Goal: Task Accomplishment & Management: Use online tool/utility

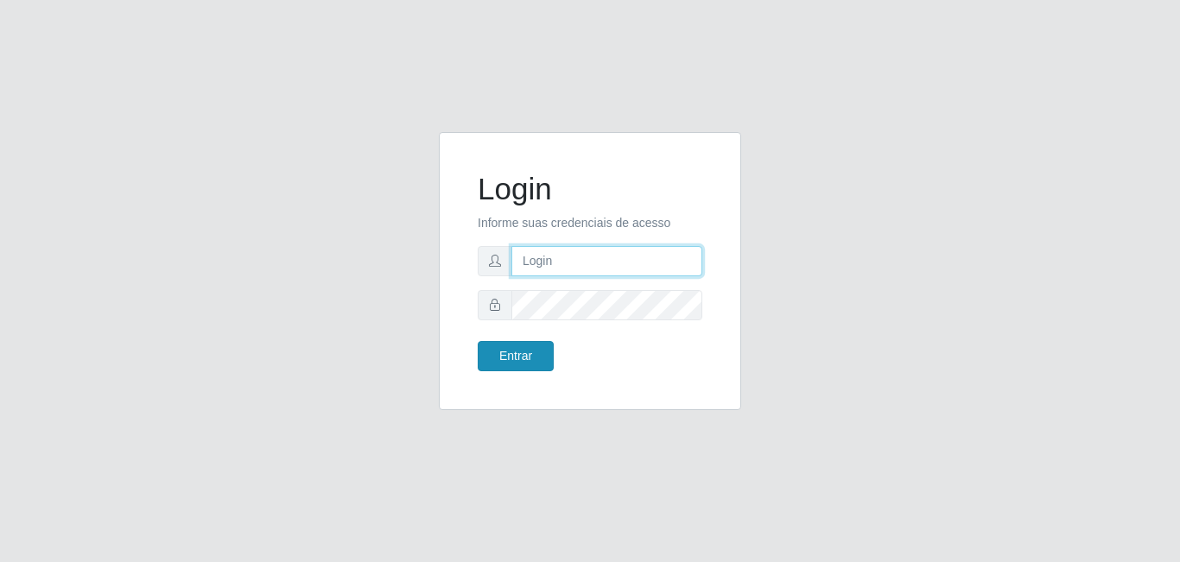
type input "[EMAIL_ADDRESS][DOMAIN_NAME]"
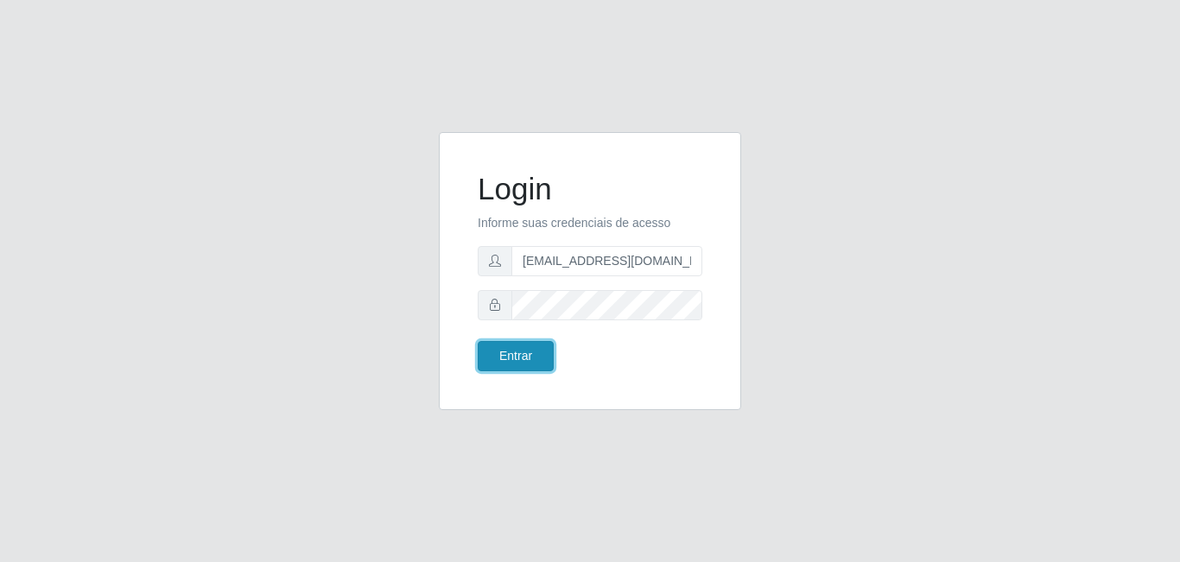
click at [521, 365] on button "Entrar" at bounding box center [516, 356] width 76 height 30
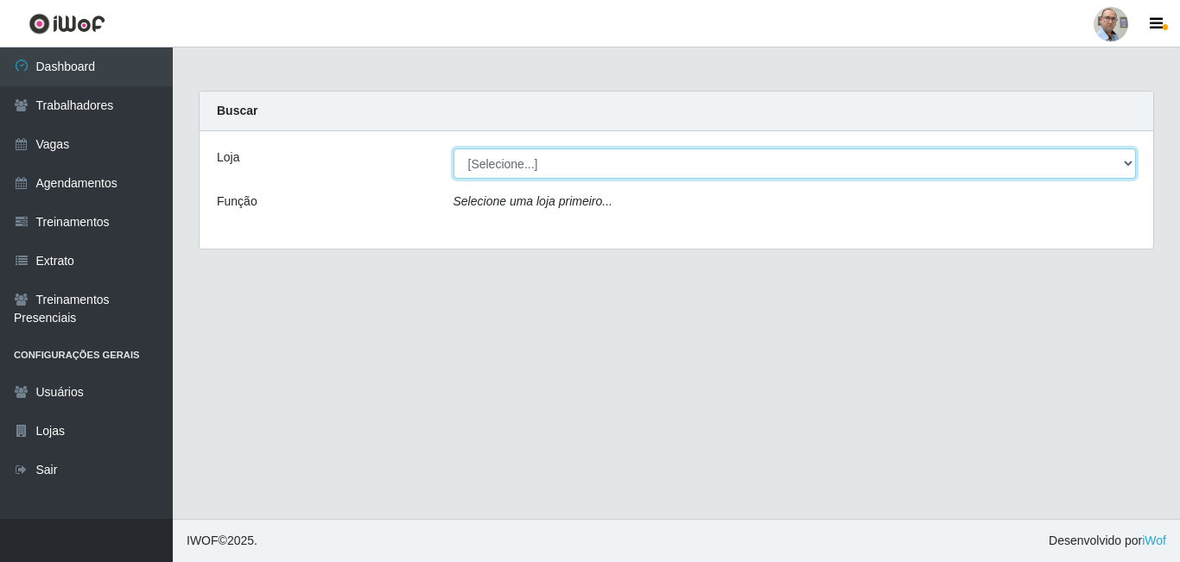
click at [512, 170] on select "[Selecione...] Mar Vermelho - Loja 04" at bounding box center [794, 164] width 683 height 30
select select "251"
click at [453, 149] on select "[Selecione...] Mar Vermelho - Loja 04" at bounding box center [794, 164] width 683 height 30
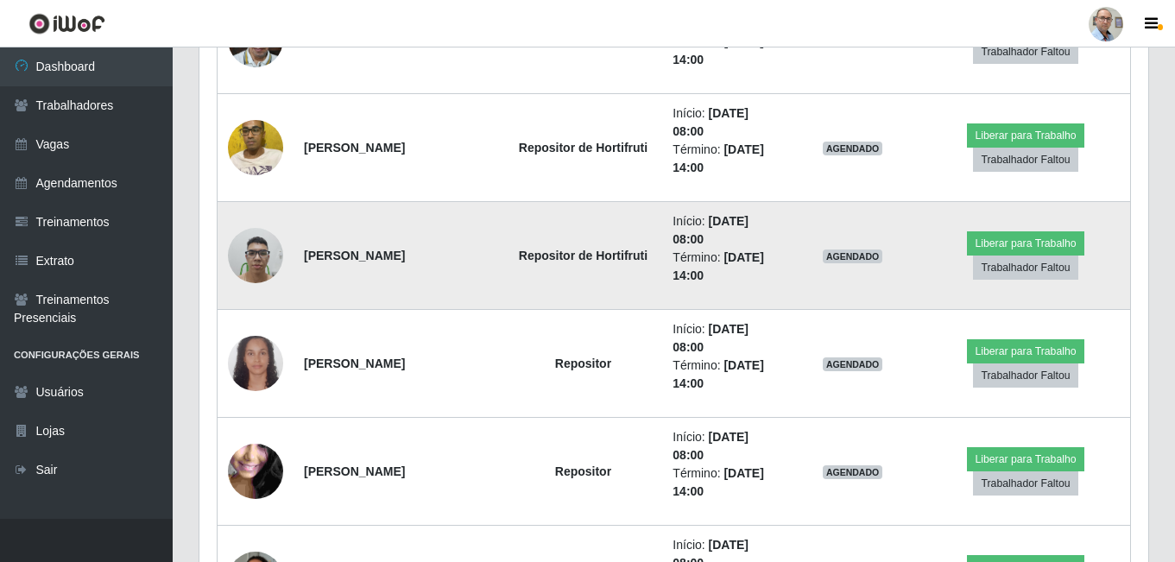
scroll to position [1727, 0]
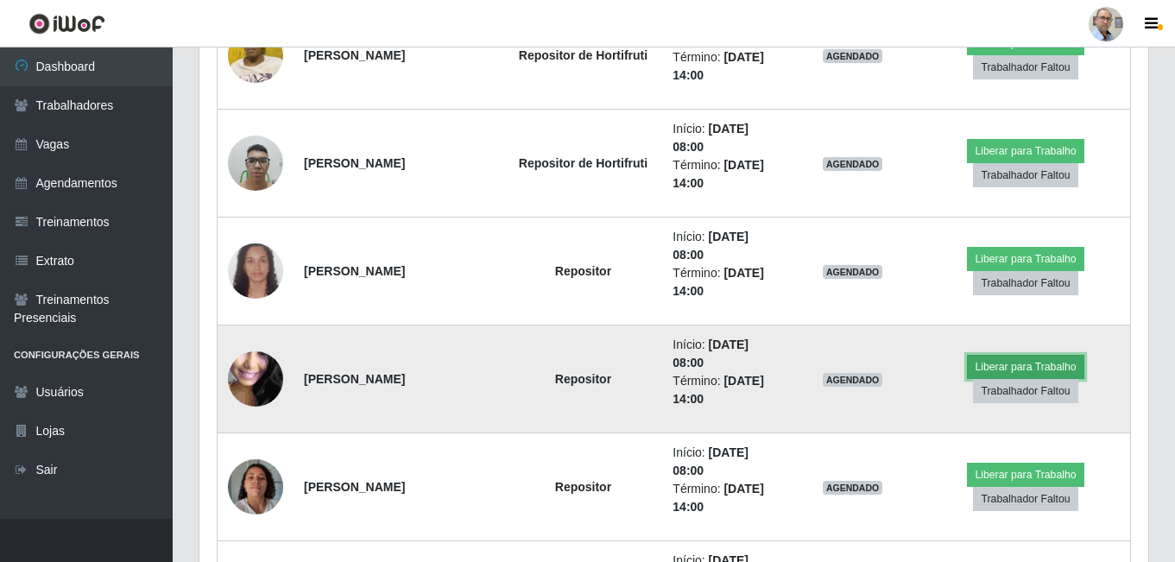
click at [1026, 368] on button "Liberar para Trabalho" at bounding box center [1025, 367] width 117 height 24
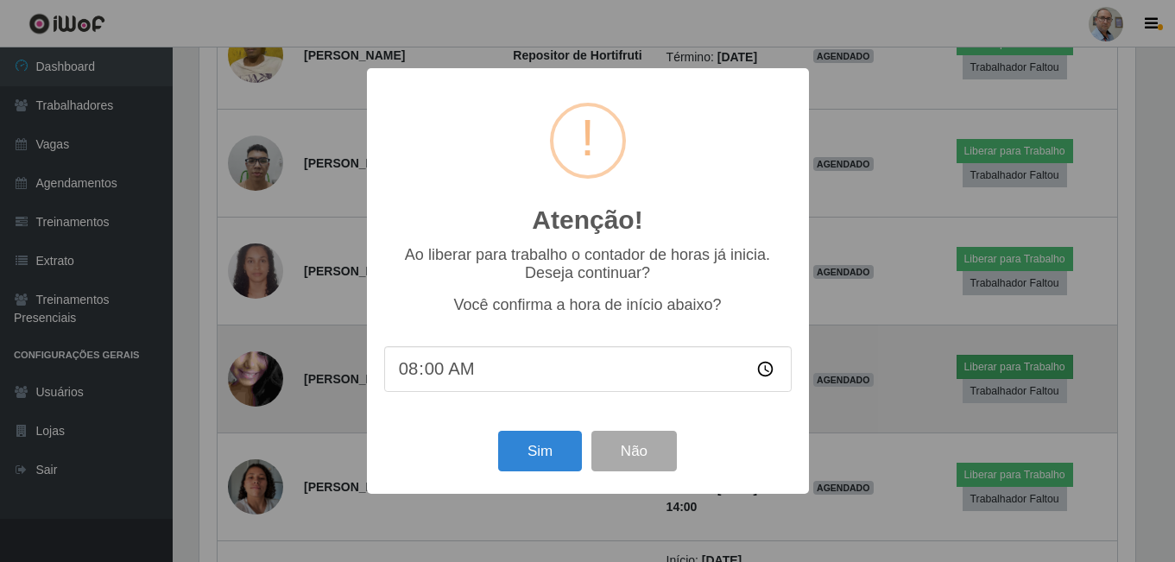
scroll to position [358, 941]
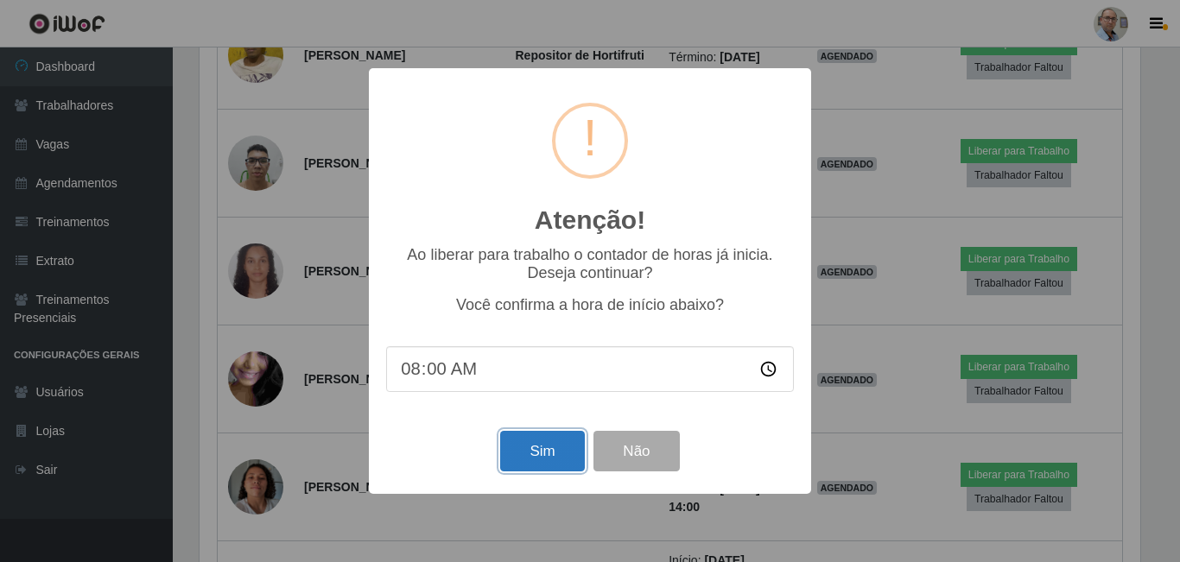
click at [519, 454] on button "Sim" at bounding box center [542, 451] width 84 height 41
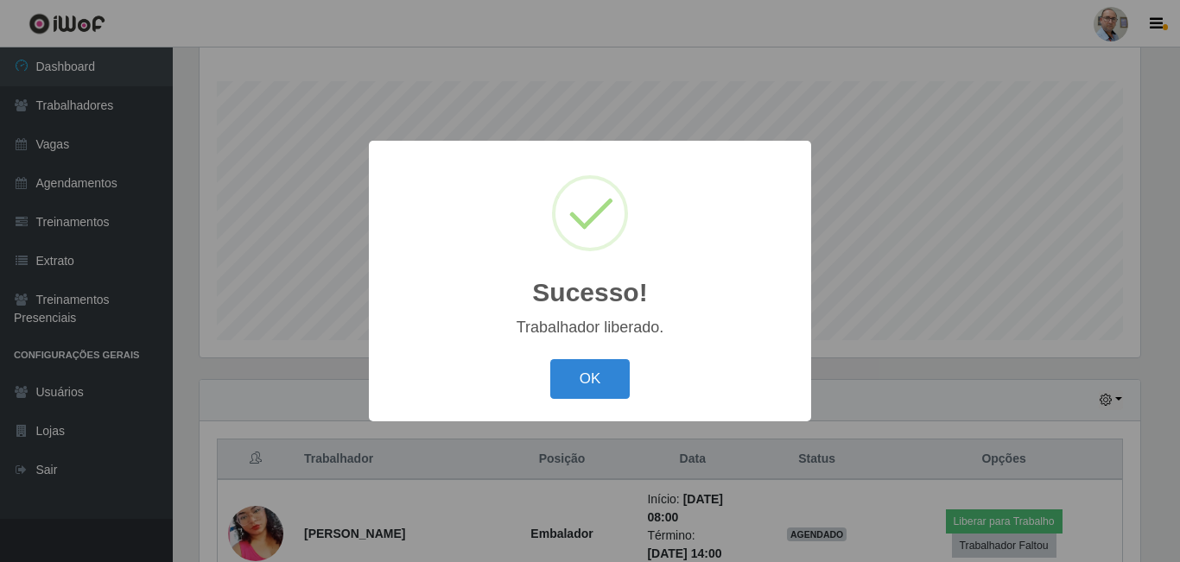
click at [878, 408] on div "Sucesso! × Trabalhador liberado. OK Cancel" at bounding box center [590, 281] width 1180 height 562
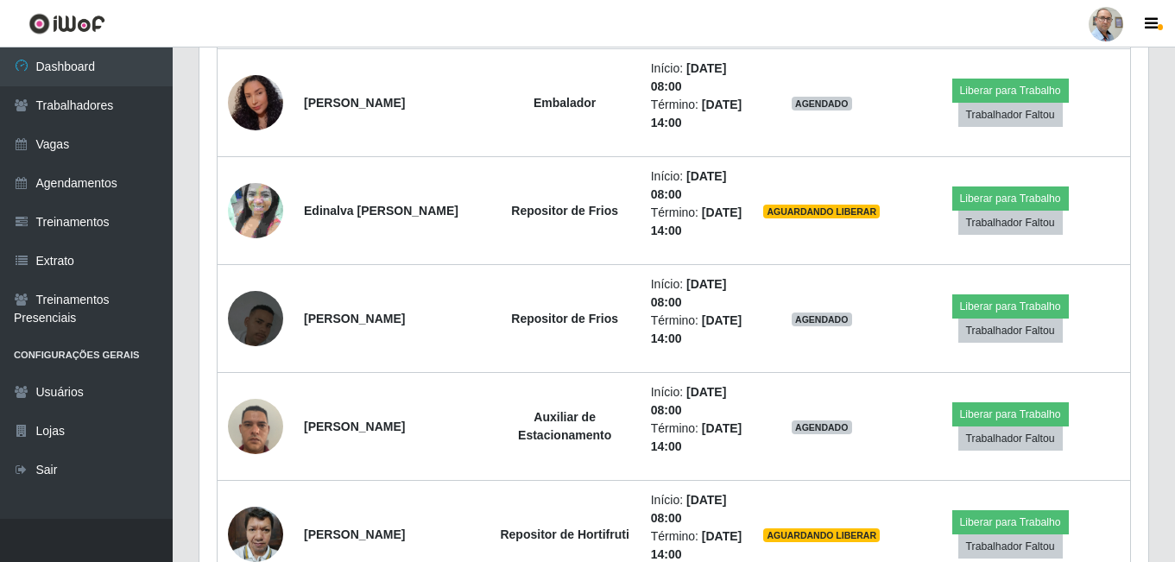
scroll to position [1141, 0]
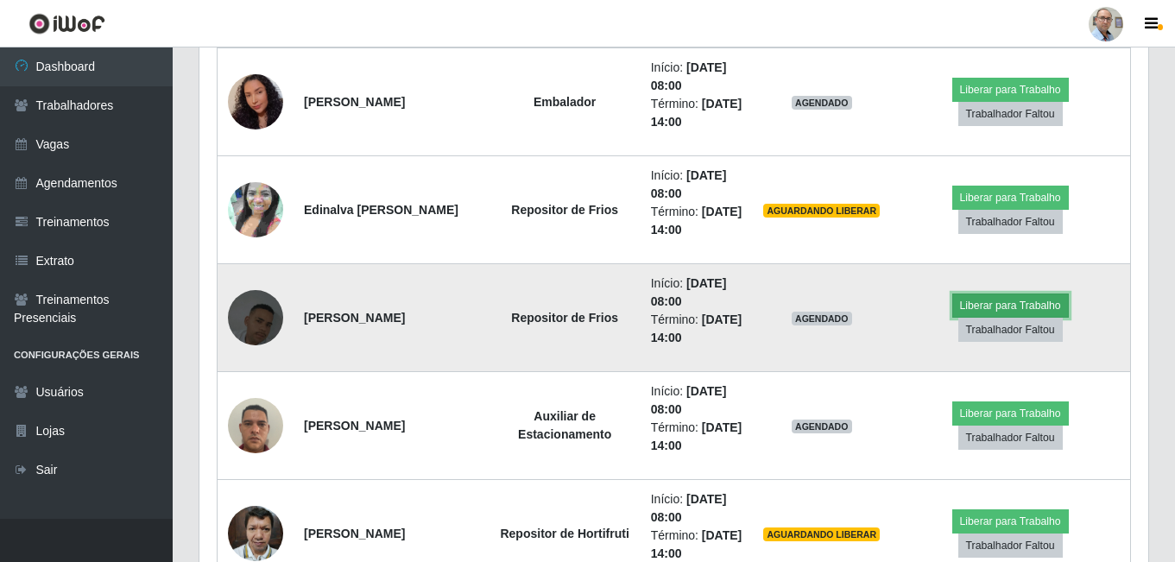
click at [1010, 301] on button "Liberar para Trabalho" at bounding box center [1011, 306] width 117 height 24
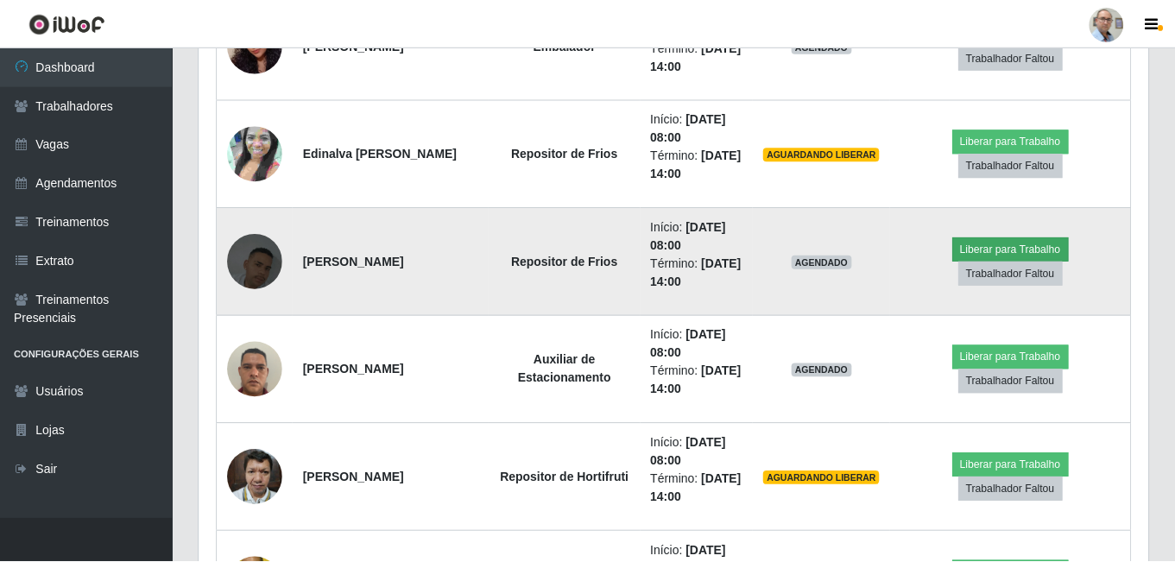
scroll to position [1227, 0]
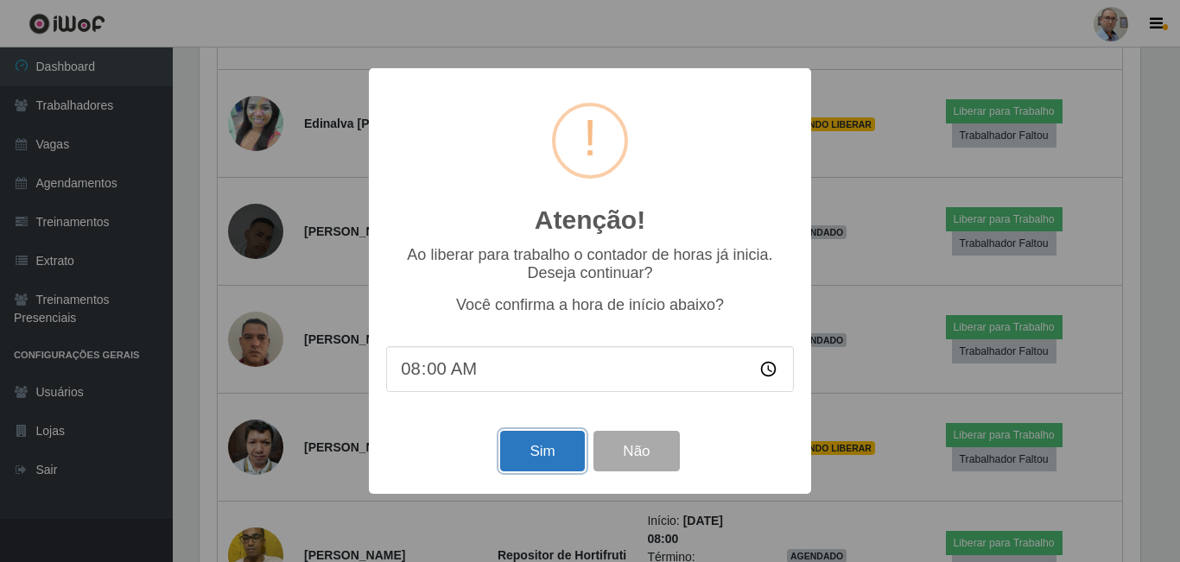
click at [529, 450] on button "Sim" at bounding box center [542, 451] width 84 height 41
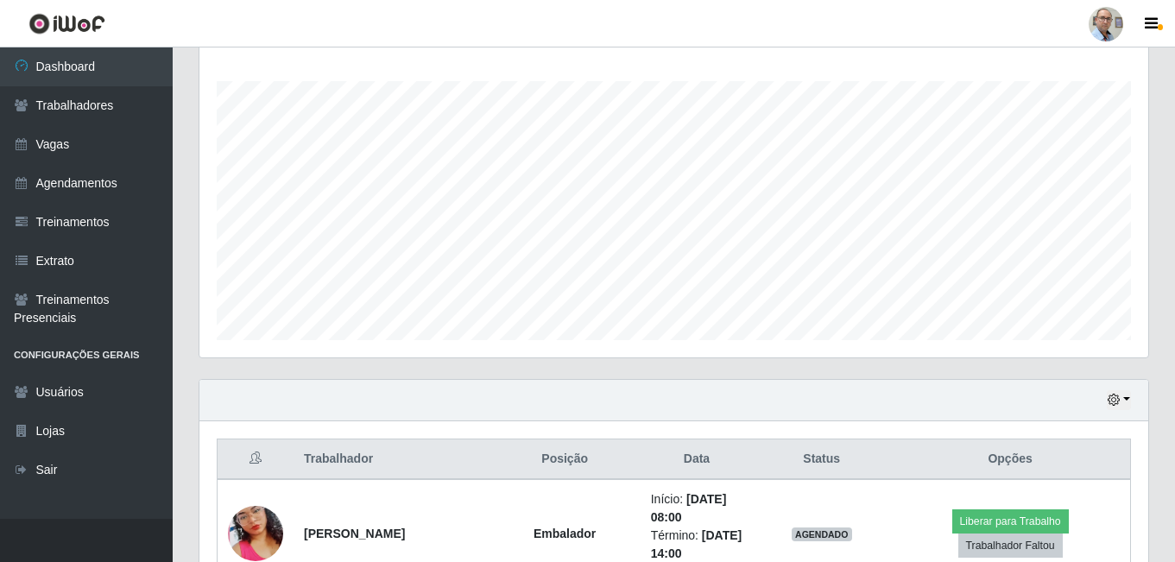
scroll to position [358, 941]
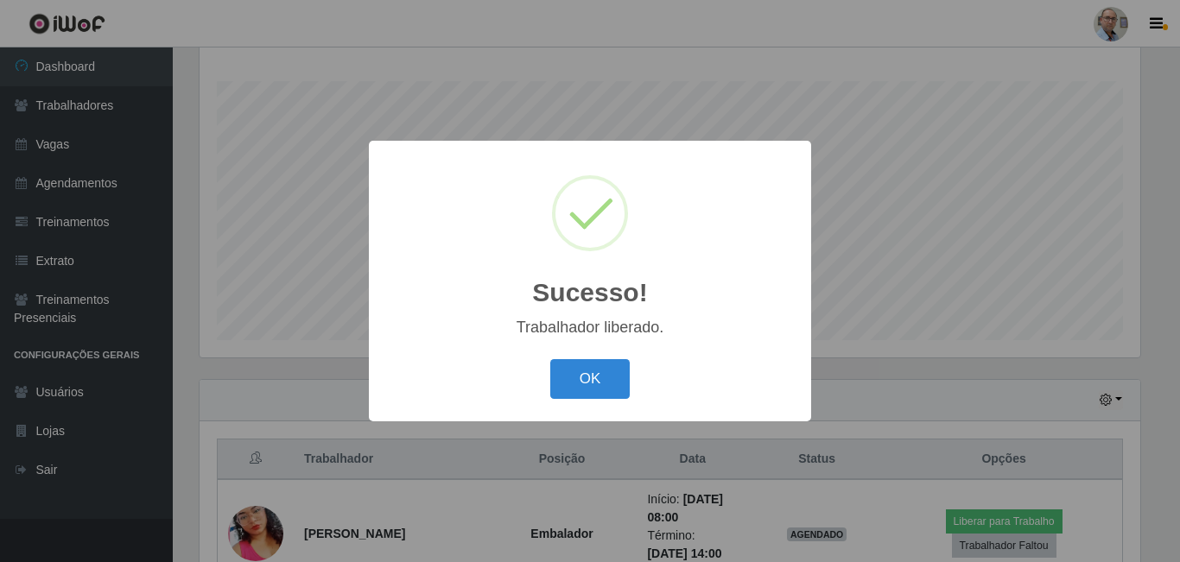
click at [878, 339] on div "Sucesso! × Trabalhador liberado. OK Cancel" at bounding box center [590, 281] width 1180 height 562
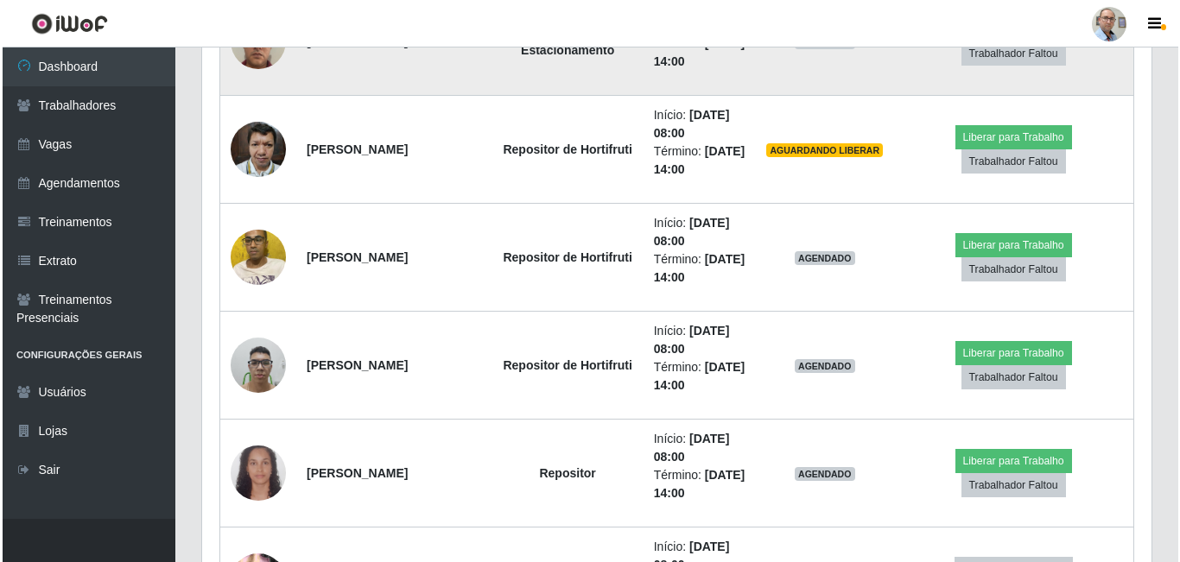
scroll to position [1573, 0]
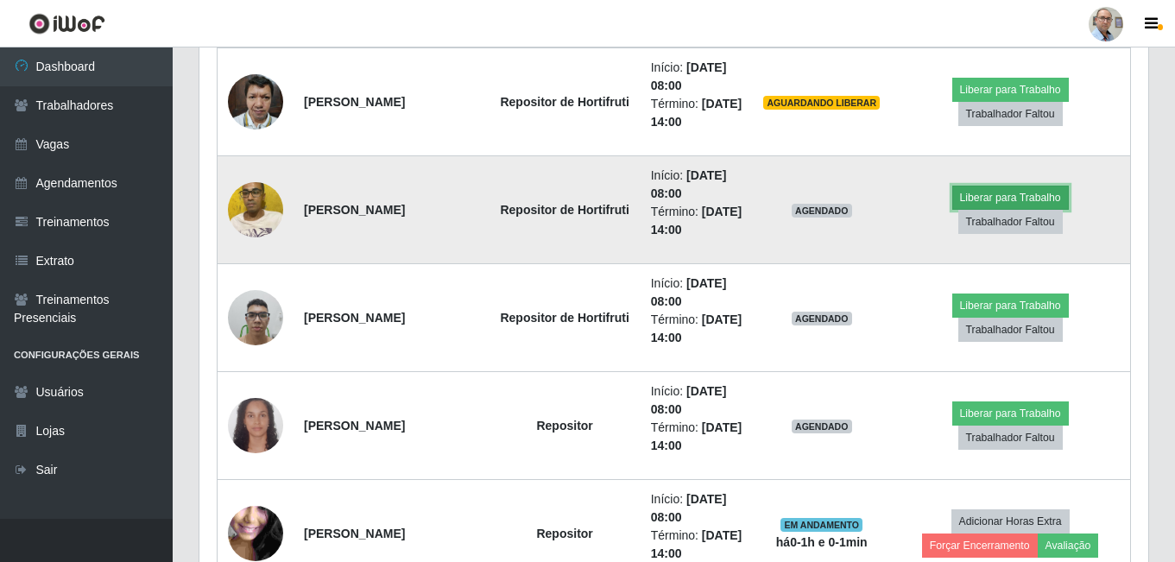
click at [1015, 192] on button "Liberar para Trabalho" at bounding box center [1011, 198] width 117 height 24
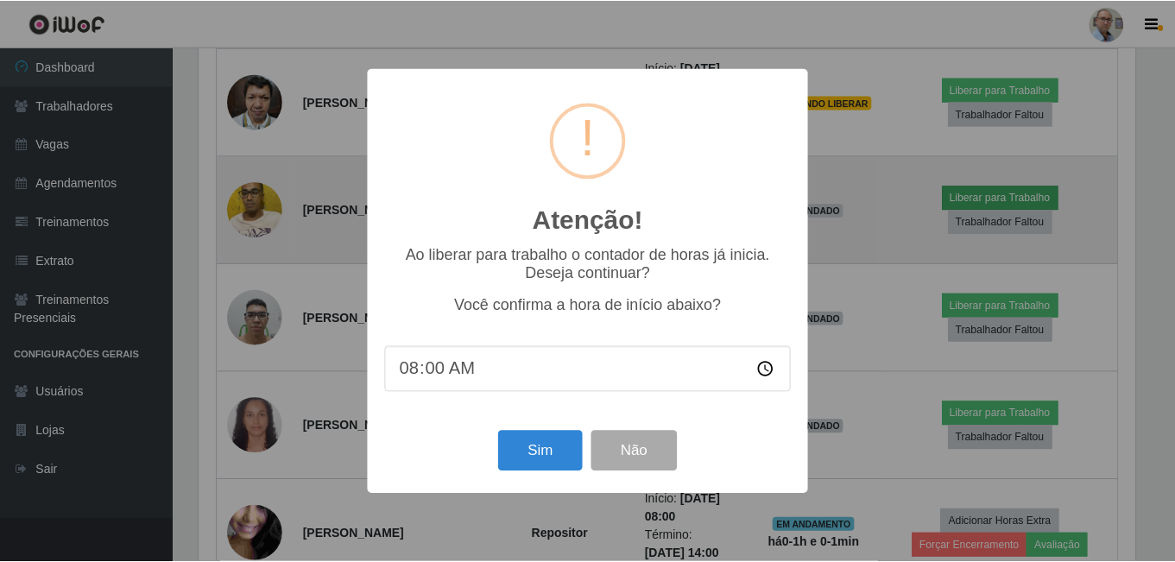
scroll to position [358, 941]
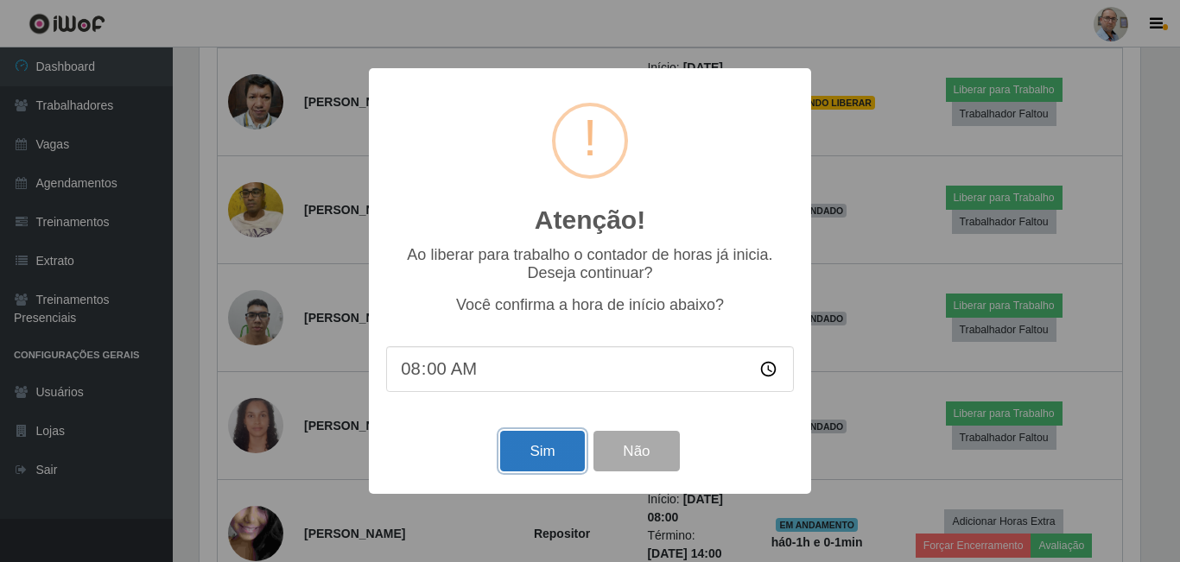
click at [542, 448] on button "Sim" at bounding box center [542, 451] width 84 height 41
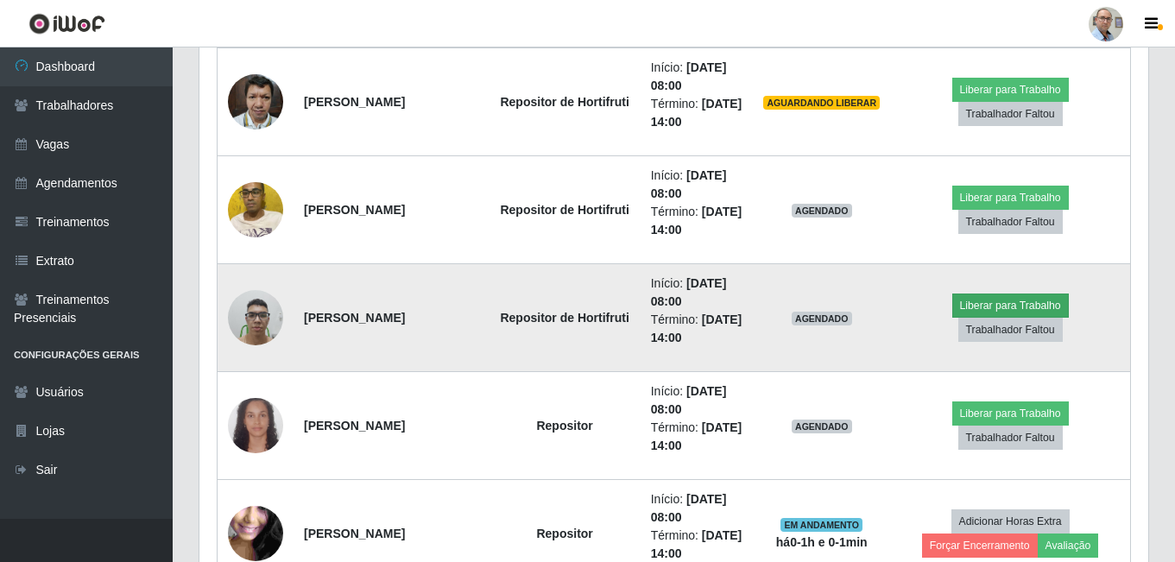
scroll to position [0, 0]
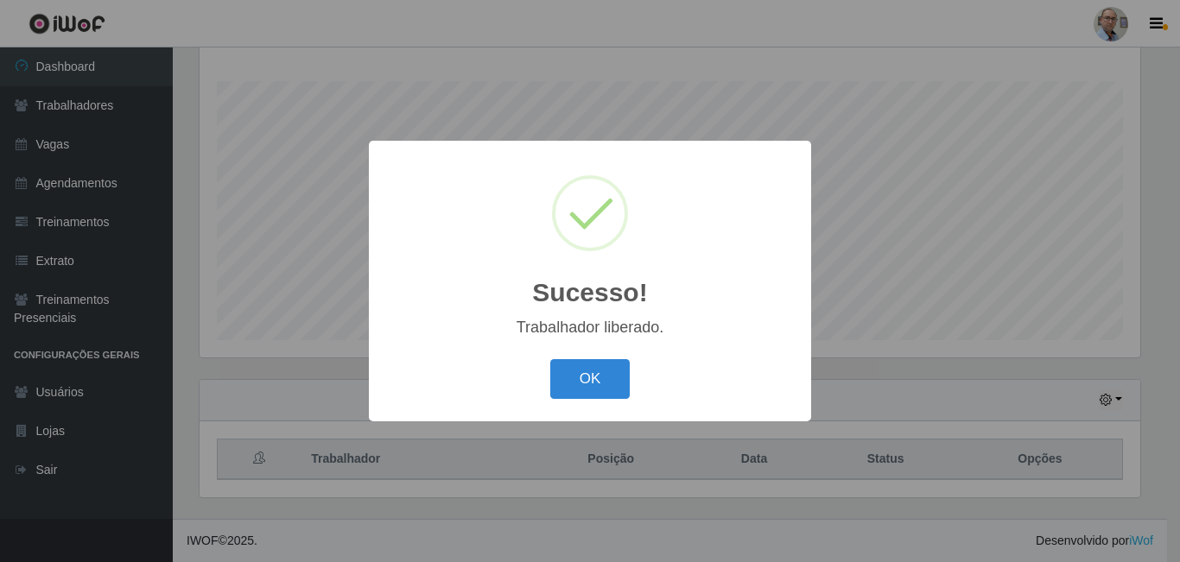
click at [906, 280] on div "Sucesso! × Trabalhador liberado. OK Cancel" at bounding box center [590, 281] width 1180 height 562
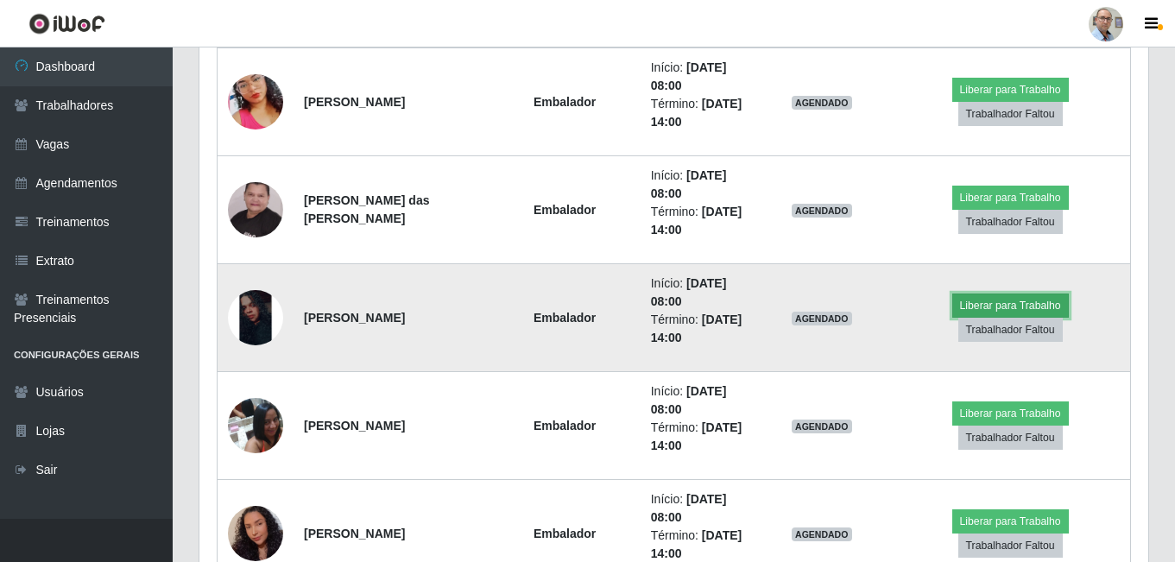
click at [1019, 304] on button "Liberar para Trabalho" at bounding box center [1011, 306] width 117 height 24
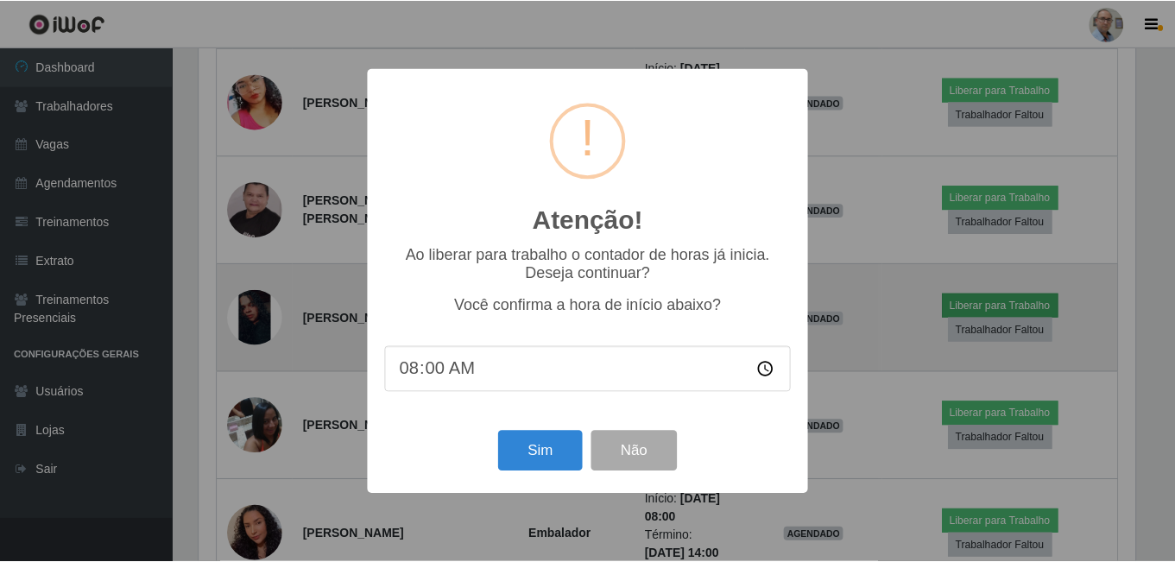
scroll to position [358, 941]
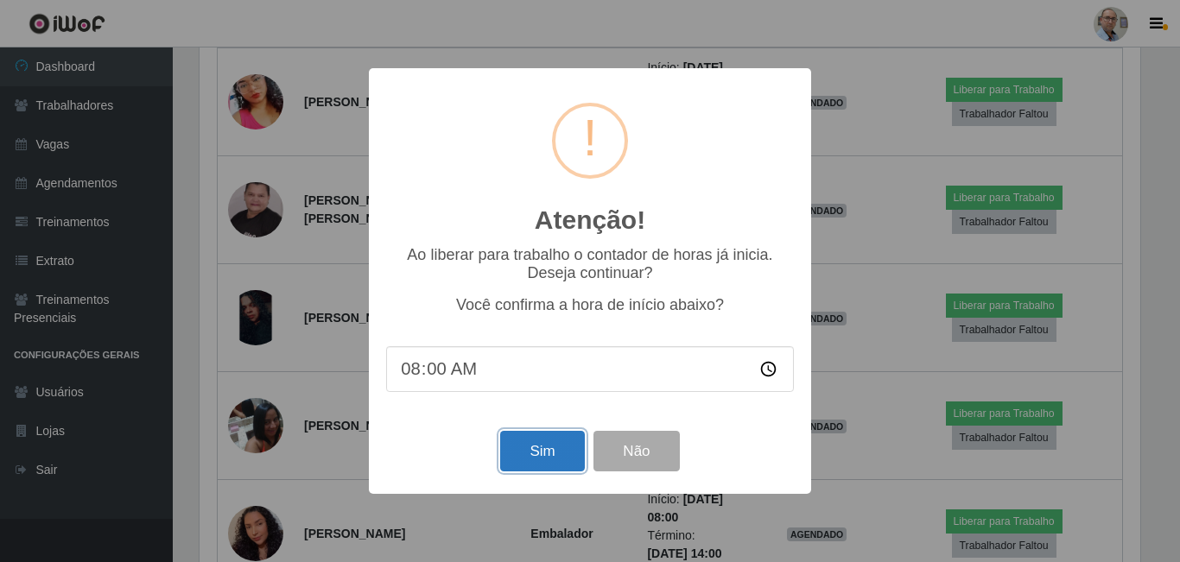
click at [555, 455] on button "Sim" at bounding box center [542, 451] width 84 height 41
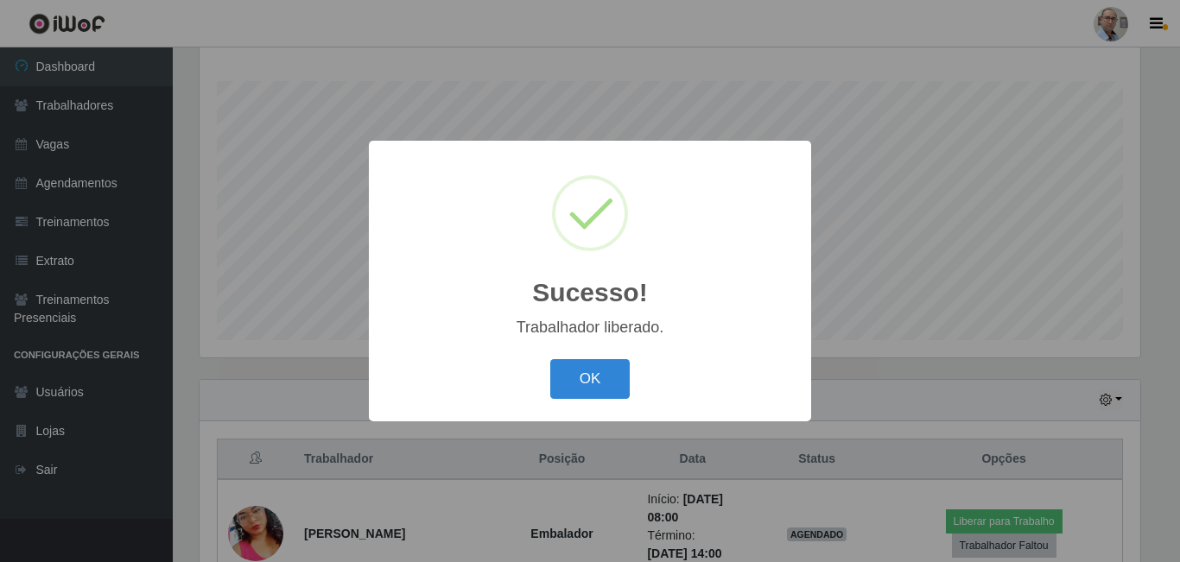
click at [920, 392] on div "Sucesso! × Trabalhador liberado. OK Cancel" at bounding box center [590, 281] width 1180 height 562
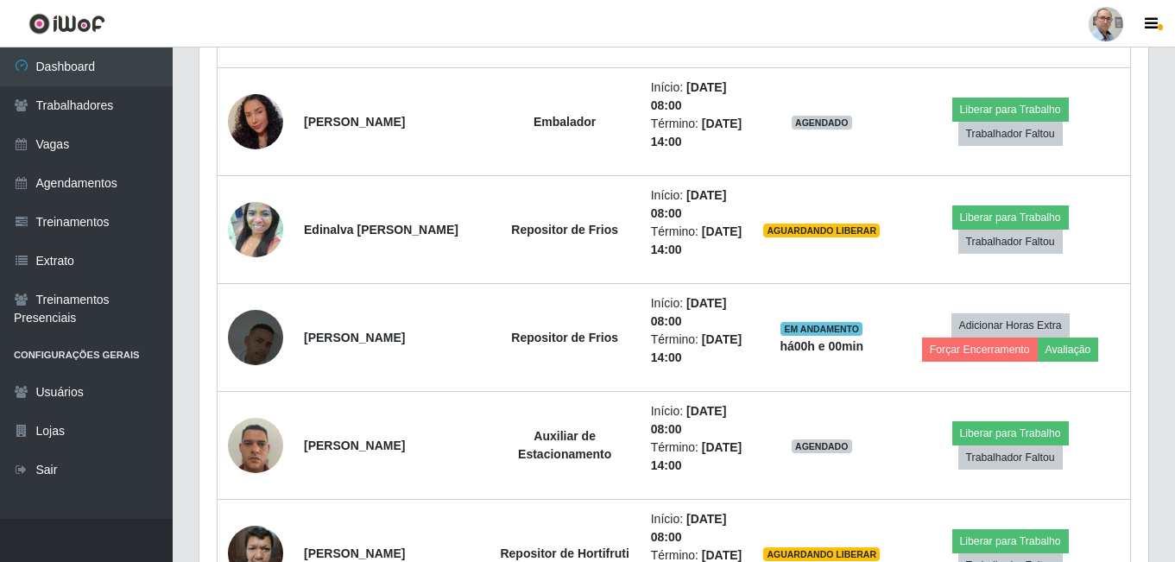
scroll to position [1141, 0]
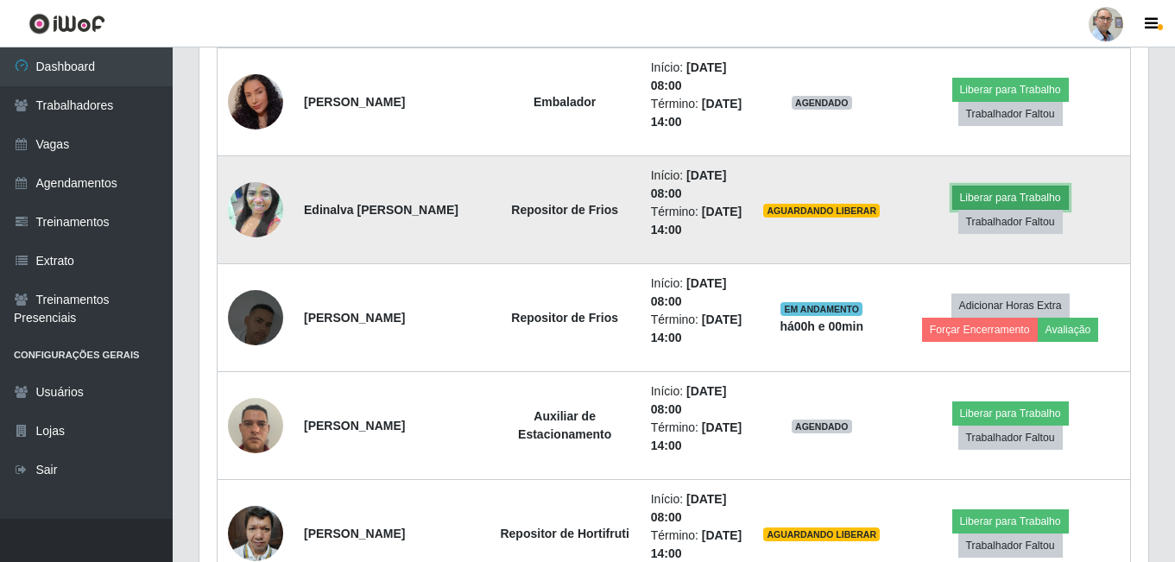
click at [1014, 193] on button "Liberar para Trabalho" at bounding box center [1011, 198] width 117 height 24
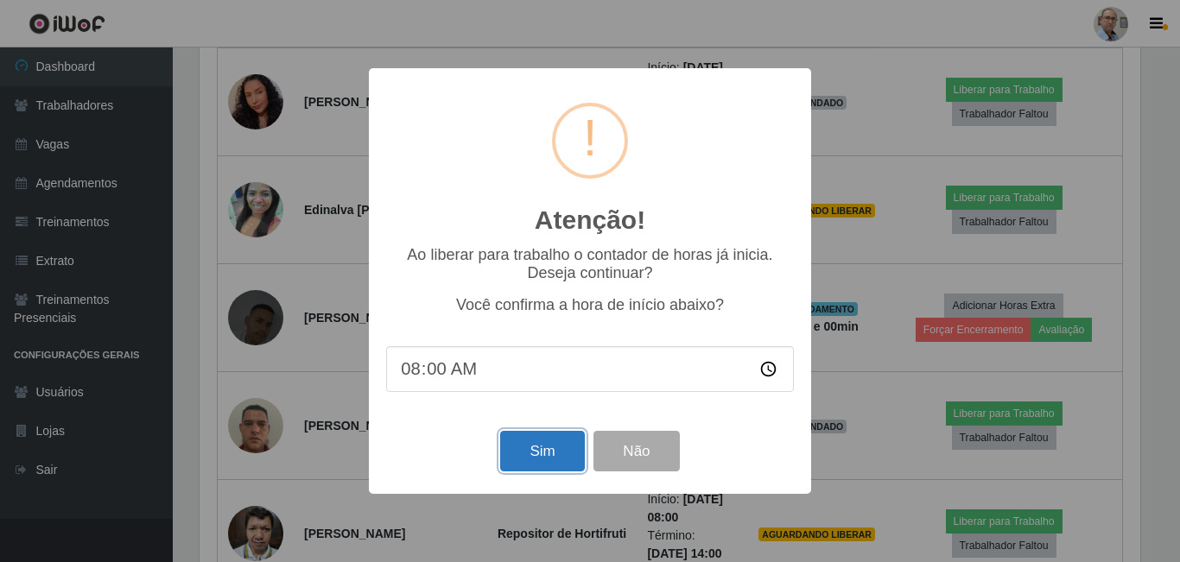
click at [549, 453] on button "Sim" at bounding box center [542, 451] width 84 height 41
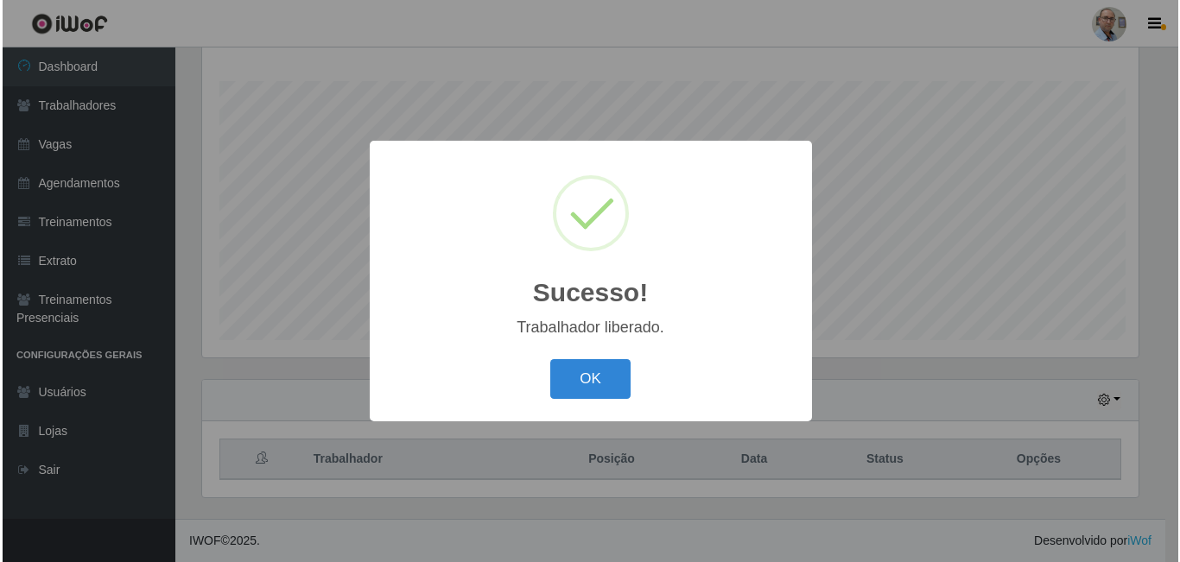
scroll to position [863311, 862729]
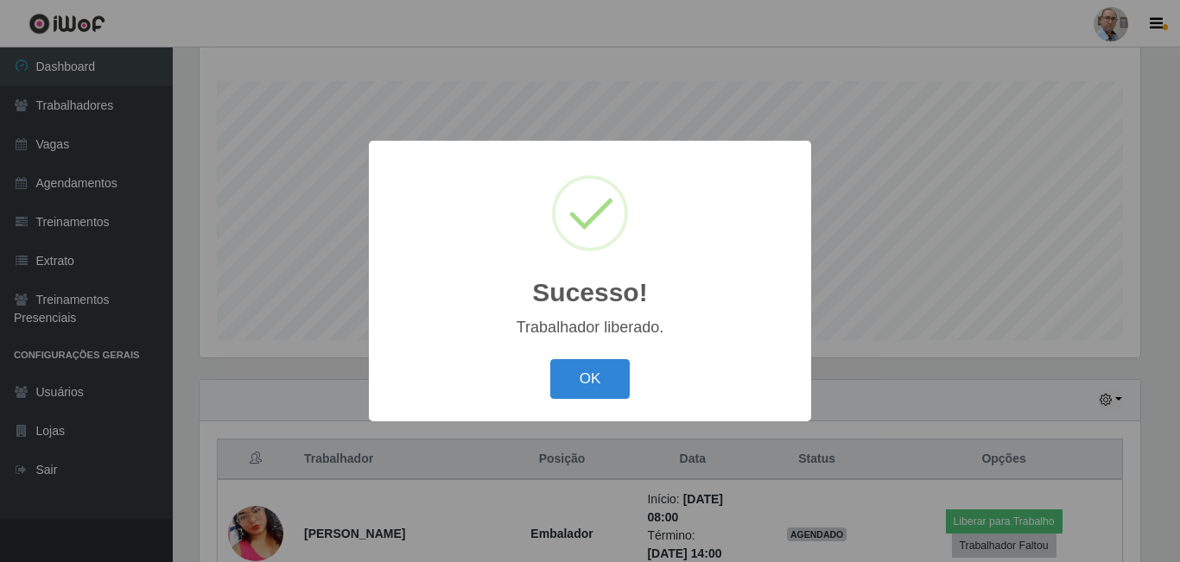
click at [947, 361] on div "Sucesso! × Trabalhador liberado. OK Cancel" at bounding box center [590, 281] width 1180 height 562
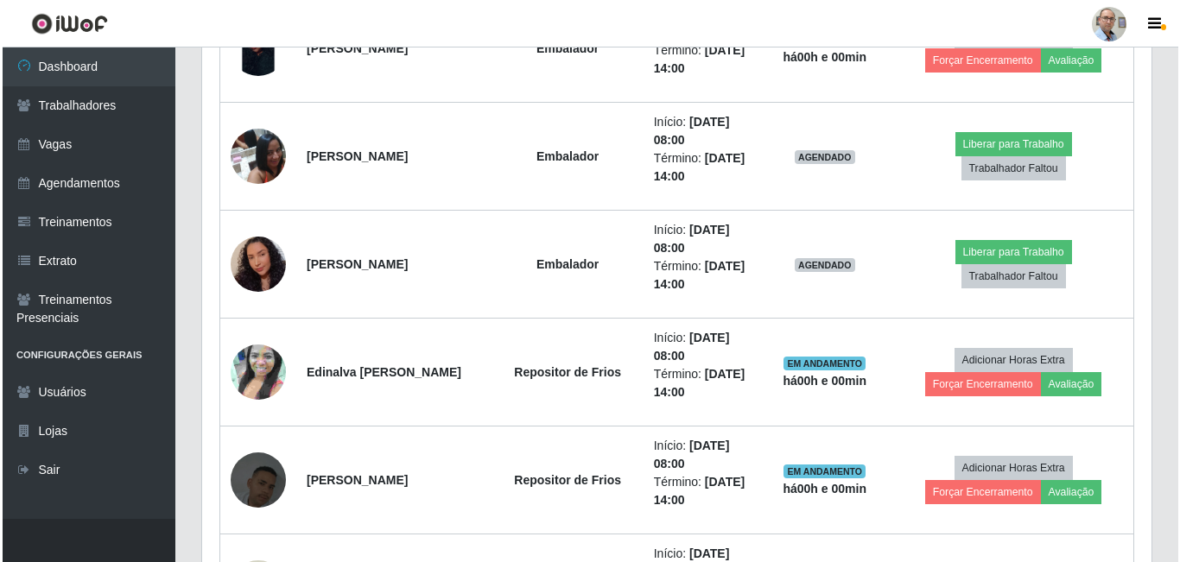
scroll to position [968, 0]
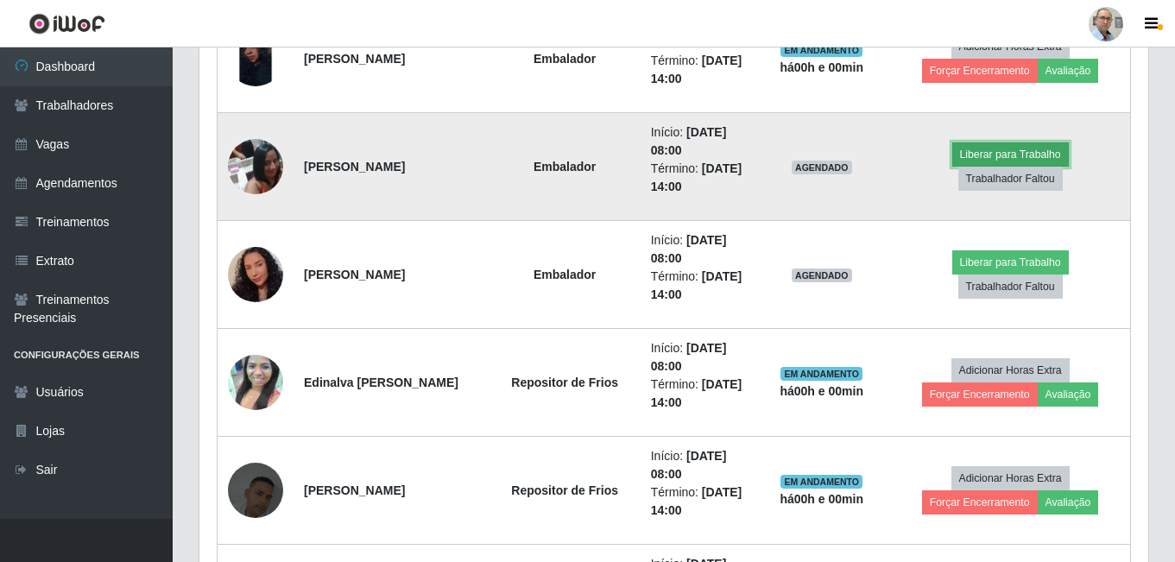
click at [998, 150] on button "Liberar para Trabalho" at bounding box center [1011, 155] width 117 height 24
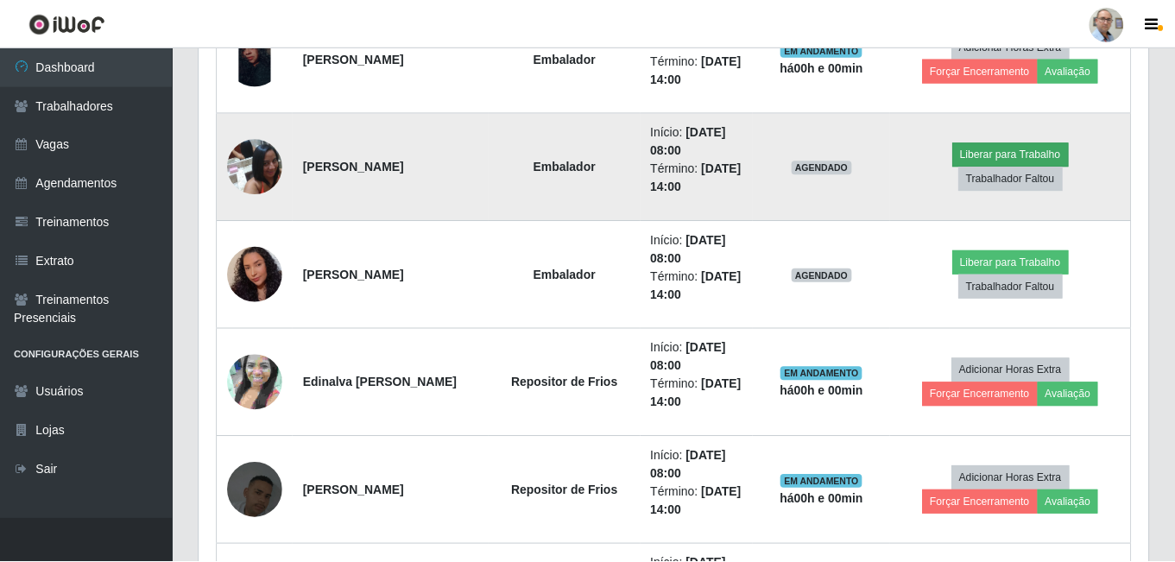
scroll to position [358, 941]
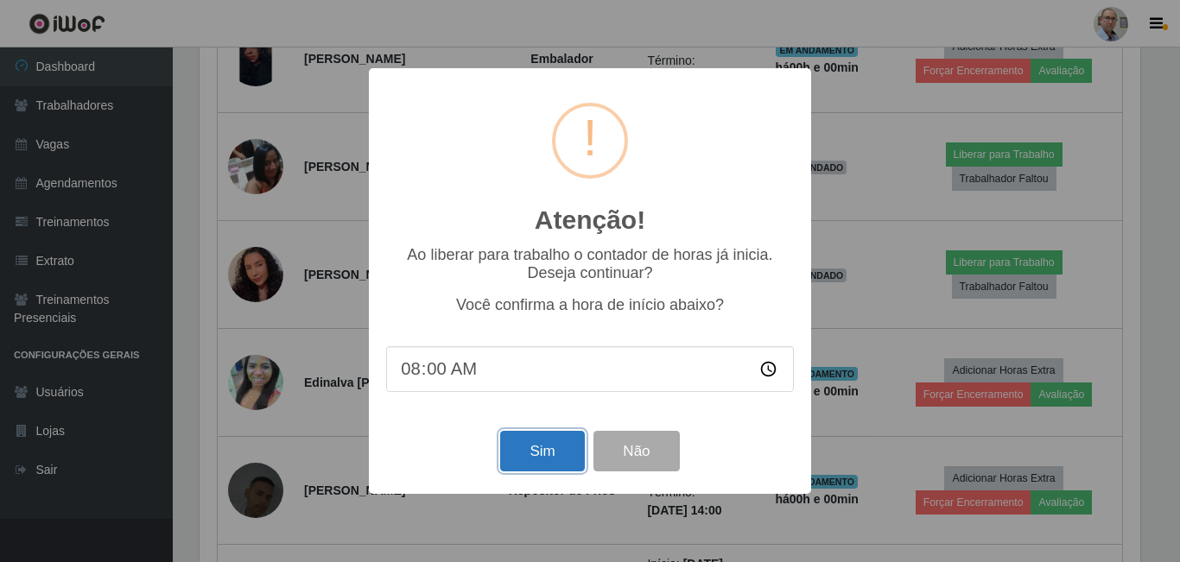
click at [531, 458] on button "Sim" at bounding box center [542, 451] width 84 height 41
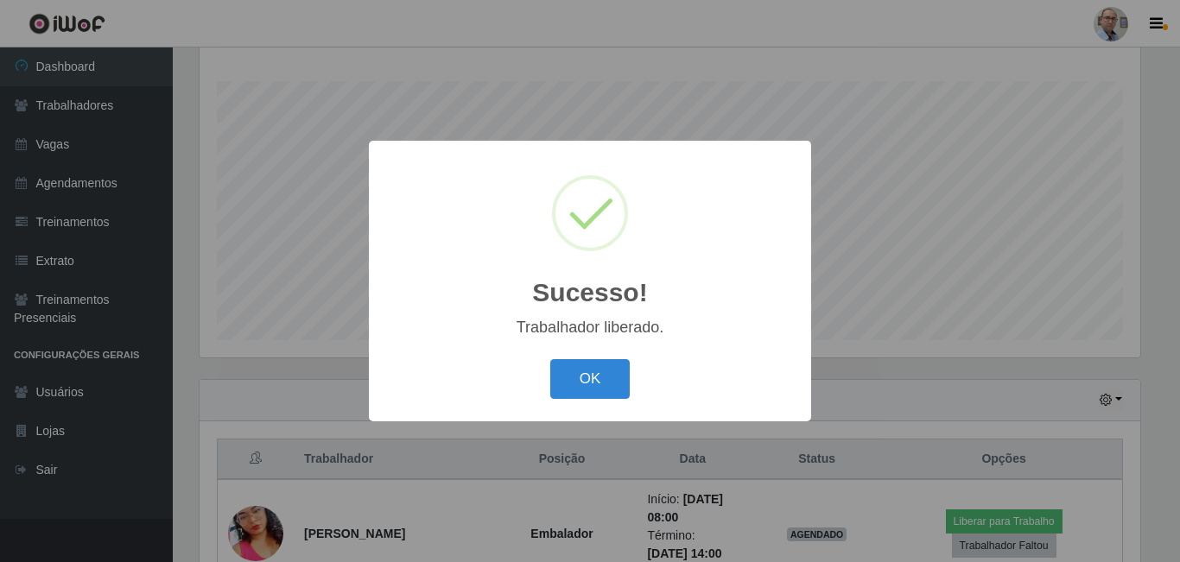
click at [865, 280] on div "Sucesso! × Trabalhador liberado. OK Cancel" at bounding box center [590, 281] width 1180 height 562
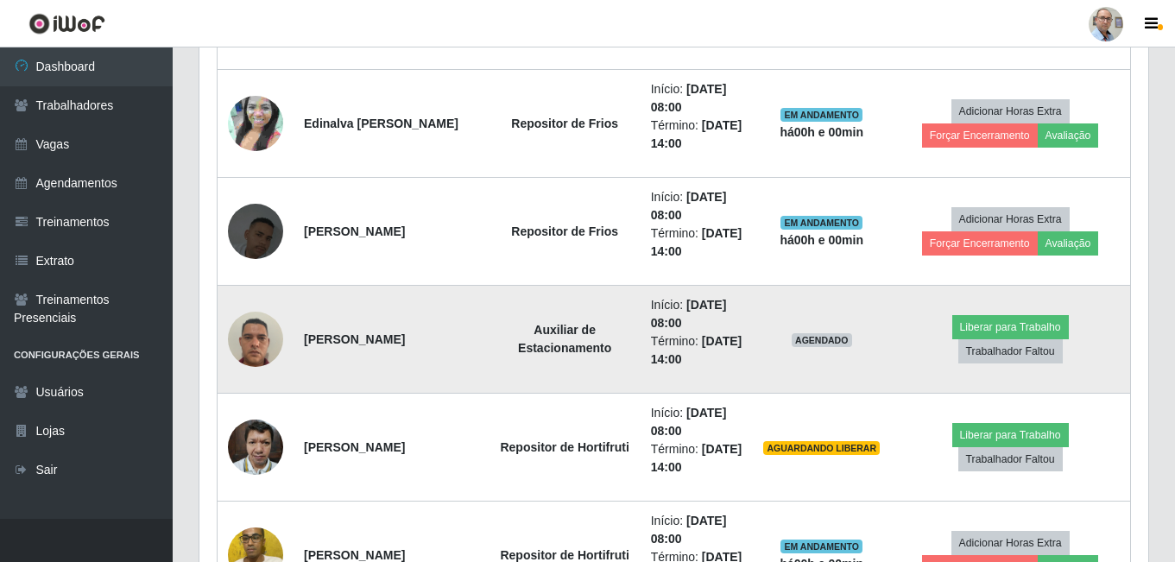
scroll to position [1314, 0]
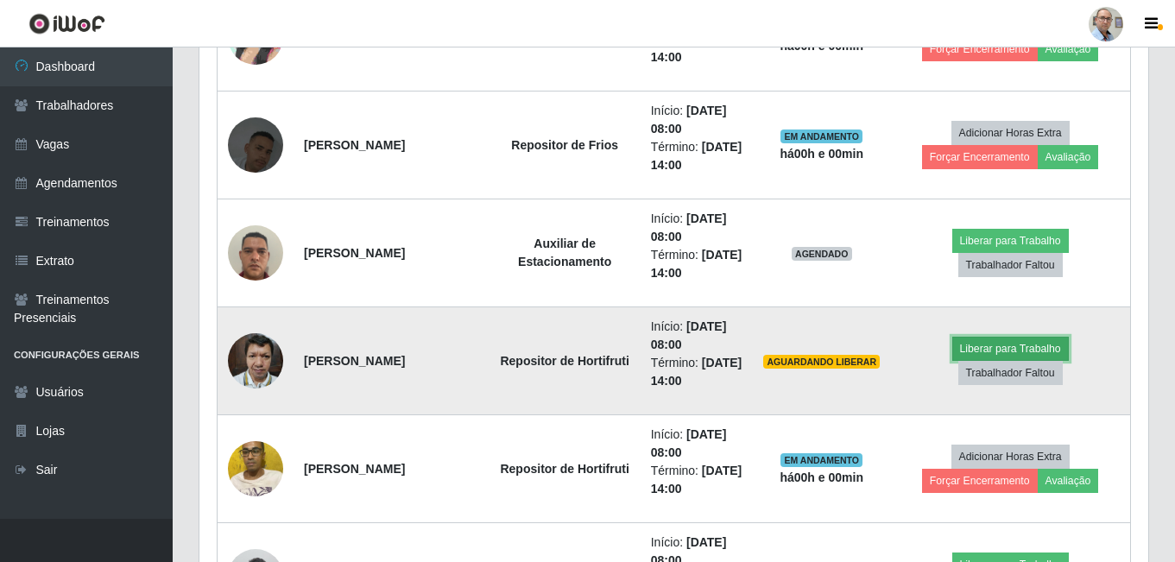
click at [1026, 346] on button "Liberar para Trabalho" at bounding box center [1011, 349] width 117 height 24
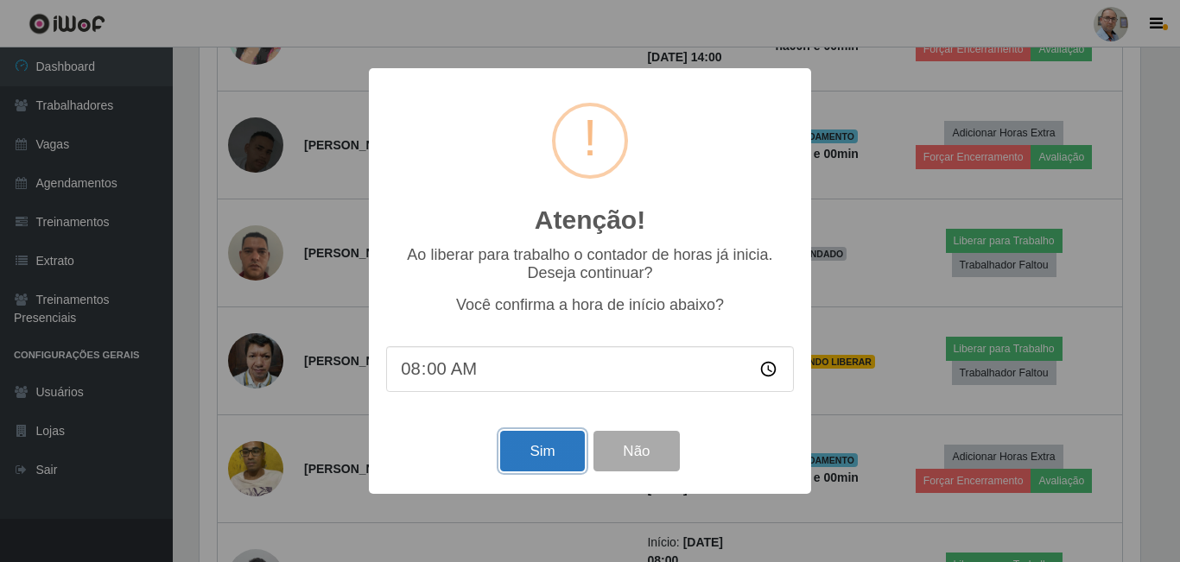
click at [532, 457] on button "Sim" at bounding box center [542, 451] width 84 height 41
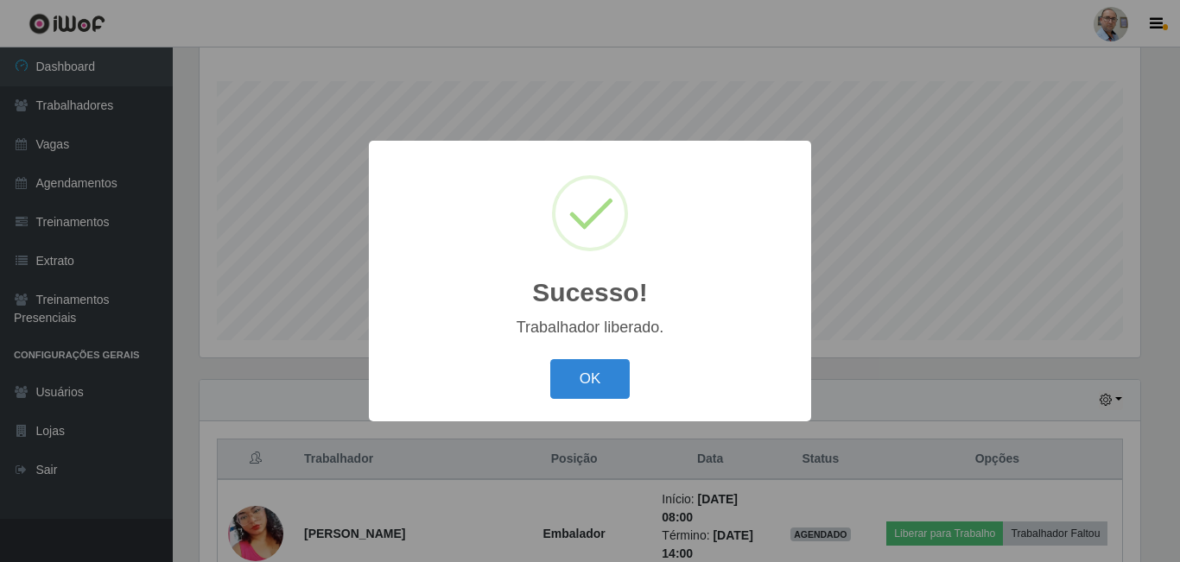
click at [915, 375] on div "Sucesso! × Trabalhador liberado. OK Cancel" at bounding box center [590, 281] width 1180 height 562
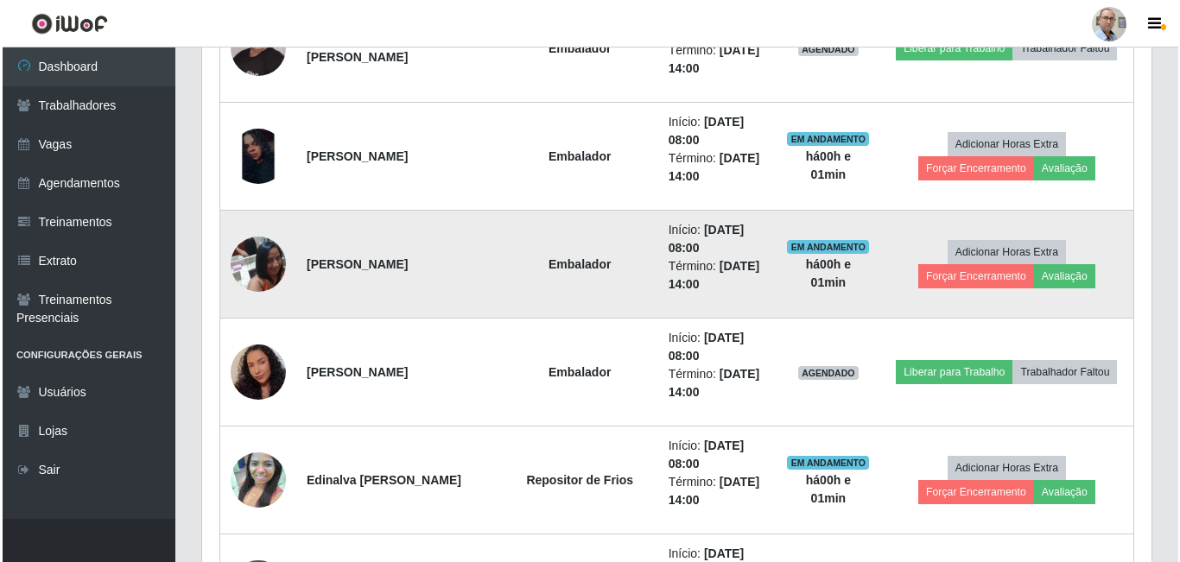
scroll to position [968, 0]
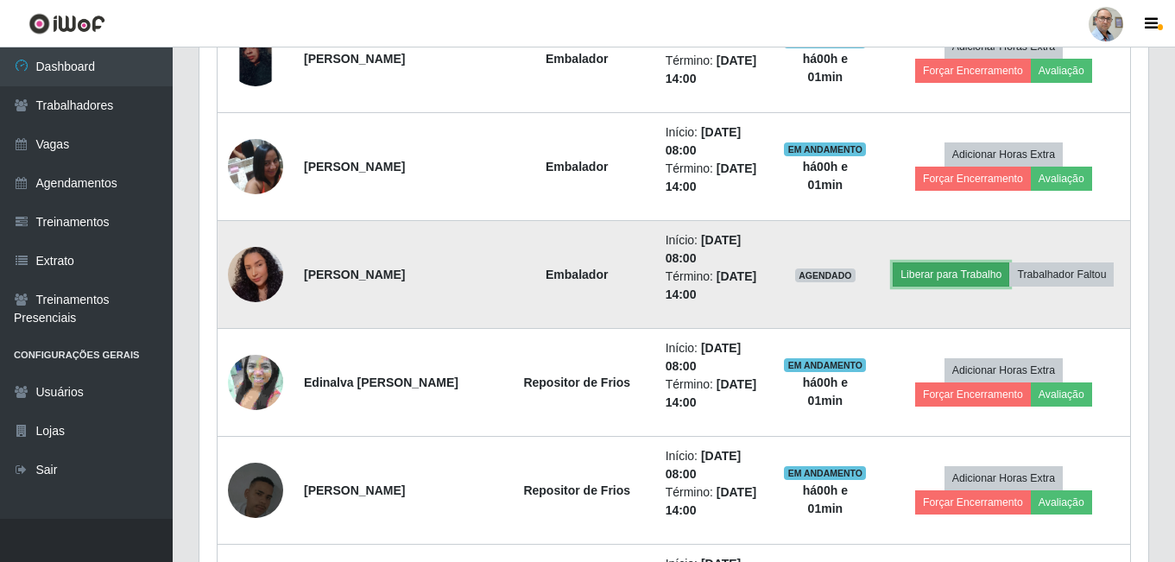
click at [969, 283] on button "Liberar para Trabalho" at bounding box center [951, 275] width 117 height 24
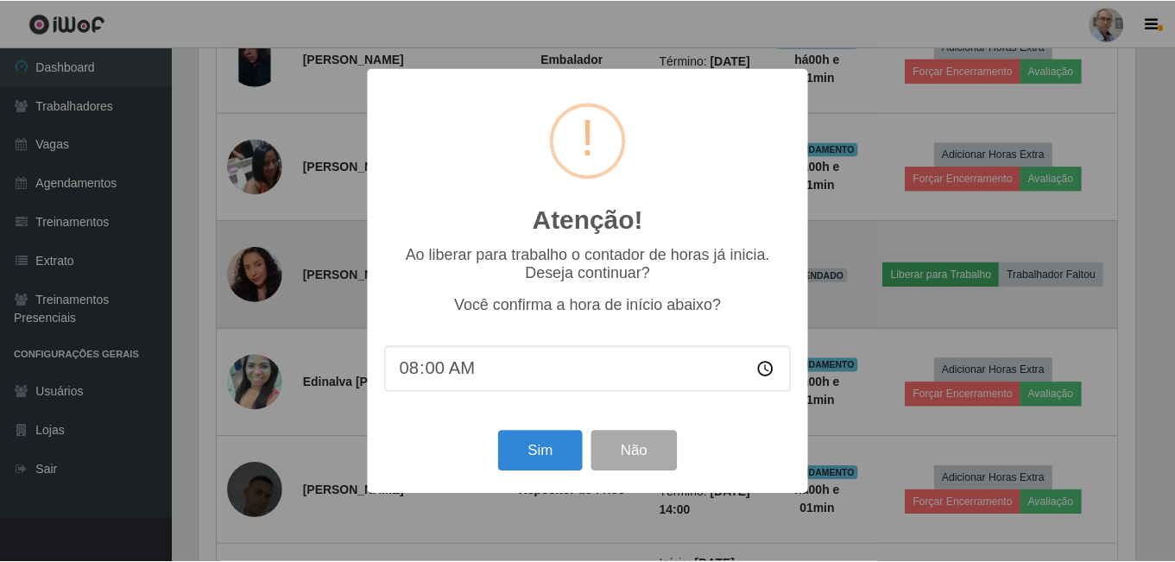
scroll to position [358, 941]
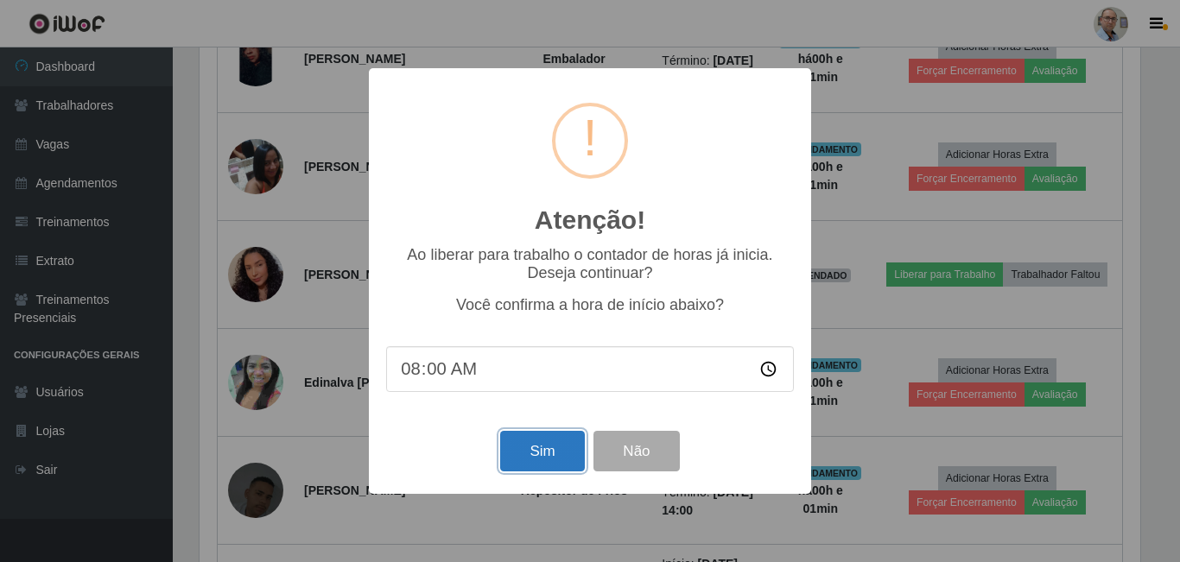
click at [542, 457] on button "Sim" at bounding box center [542, 451] width 84 height 41
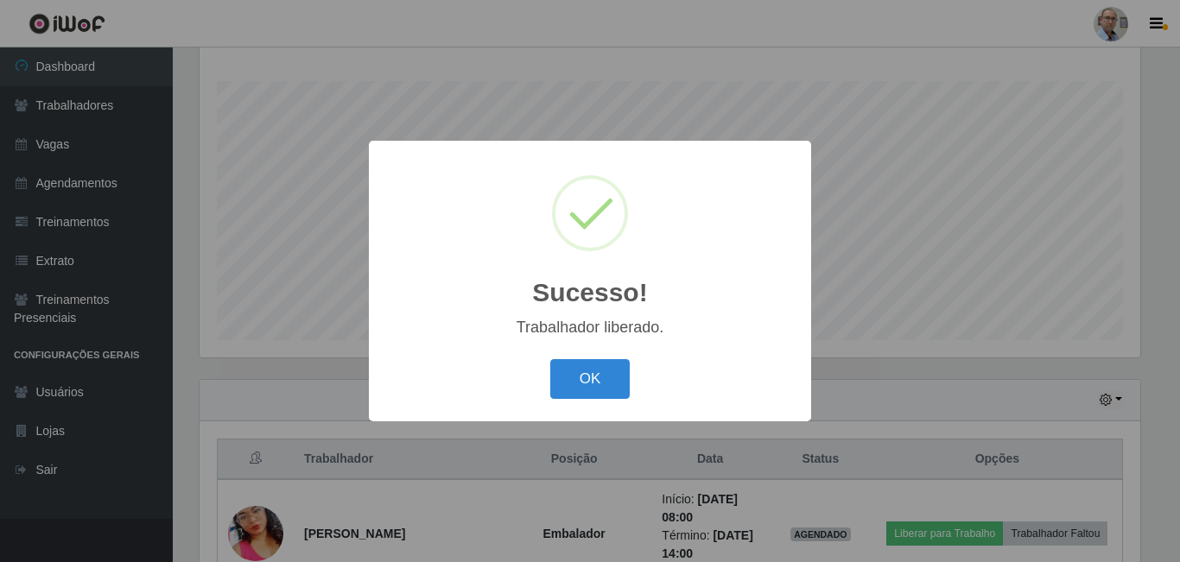
click at [827, 369] on div "Sucesso! × Trabalhador liberado. OK Cancel" at bounding box center [590, 281] width 1180 height 562
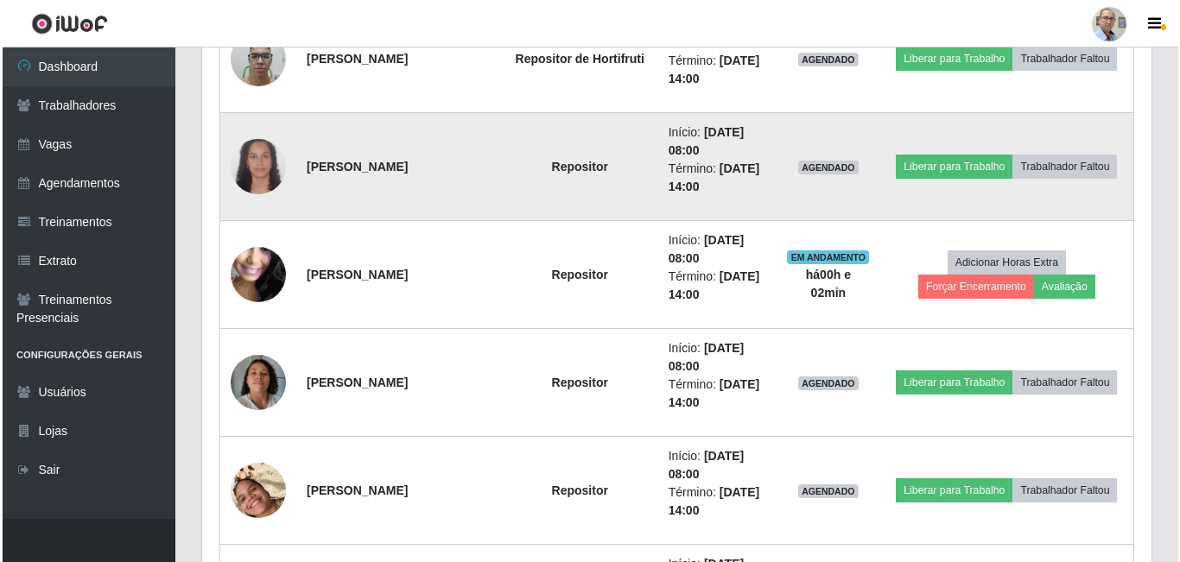
scroll to position [1918, 0]
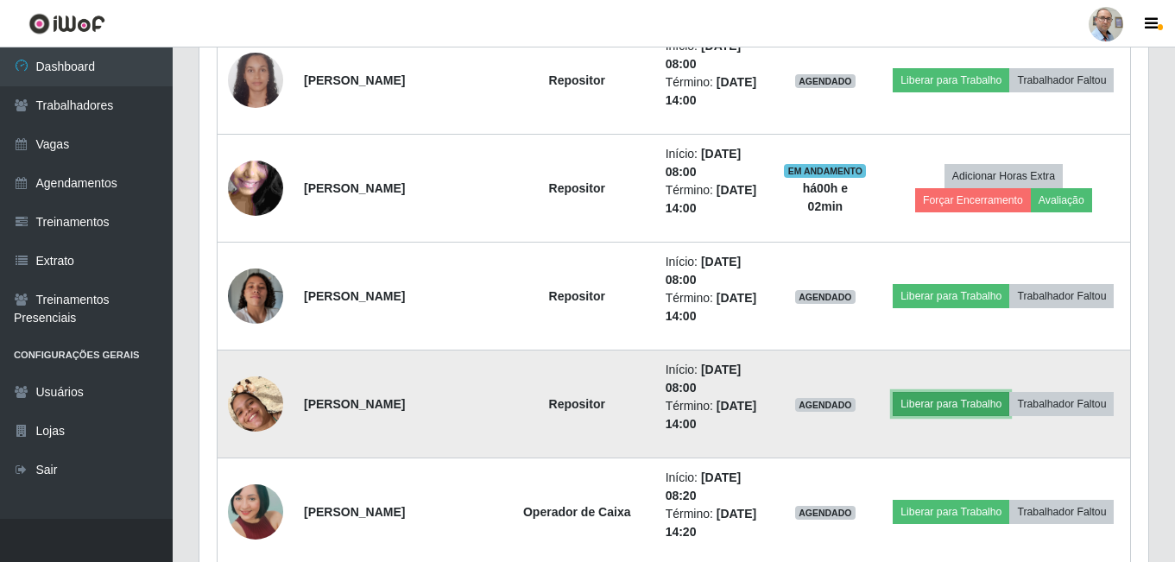
click at [960, 396] on button "Liberar para Trabalho" at bounding box center [951, 404] width 117 height 24
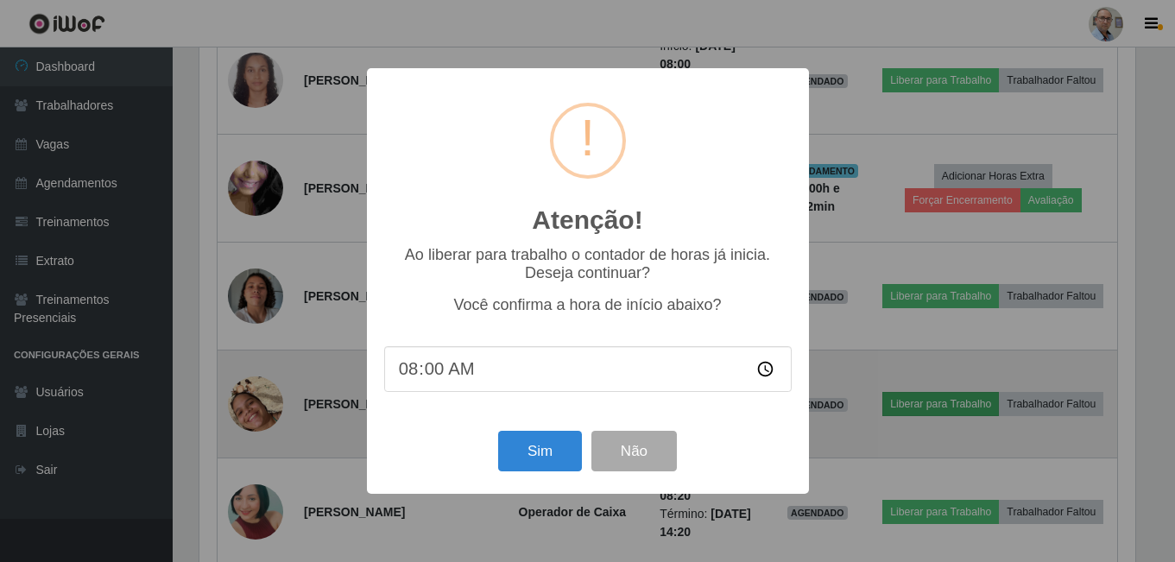
scroll to position [358, 941]
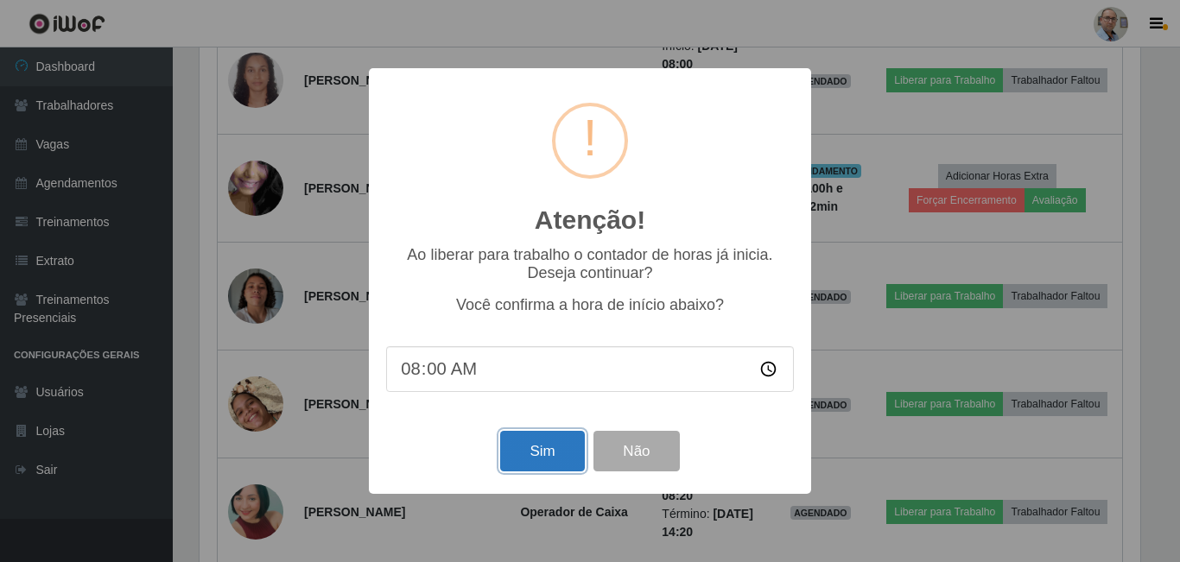
click at [526, 449] on button "Sim" at bounding box center [542, 451] width 84 height 41
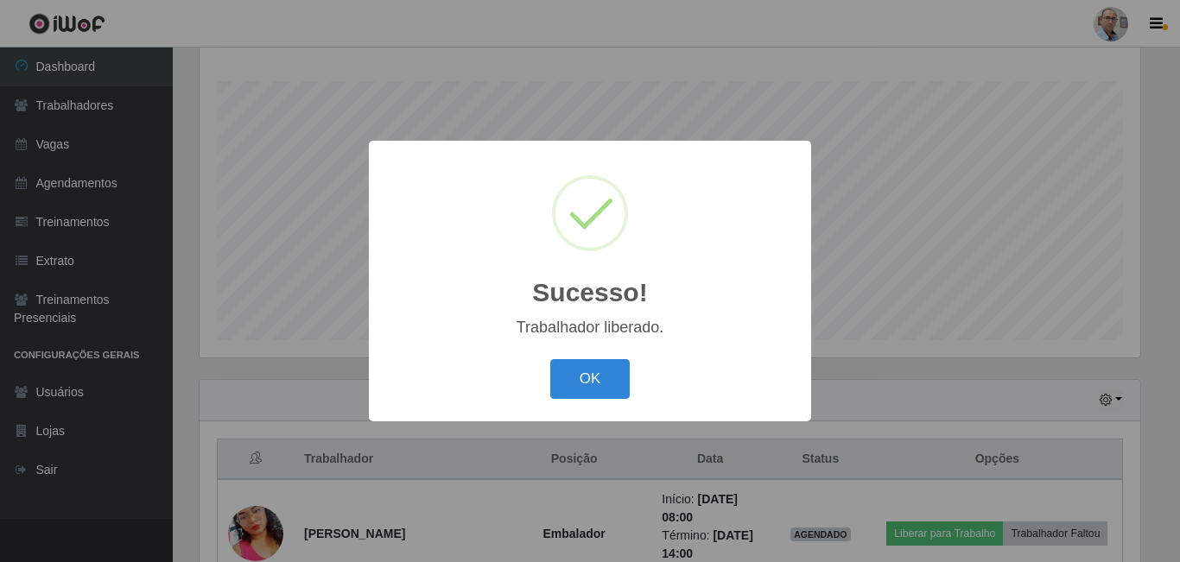
click at [1008, 353] on div "Sucesso! × Trabalhador liberado. OK Cancel" at bounding box center [590, 281] width 1180 height 562
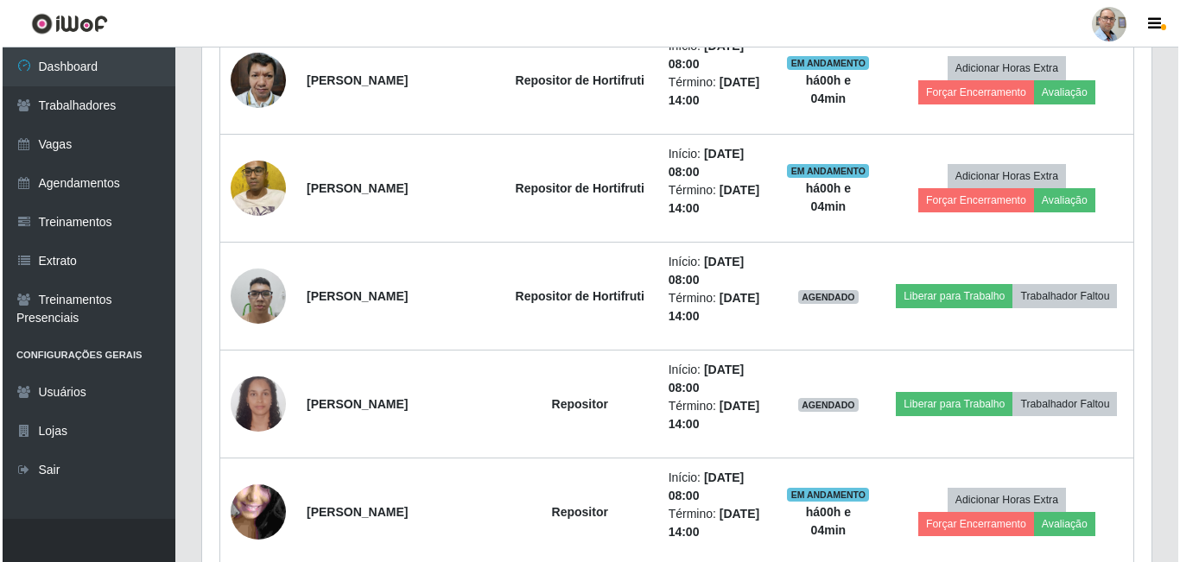
scroll to position [1573, 0]
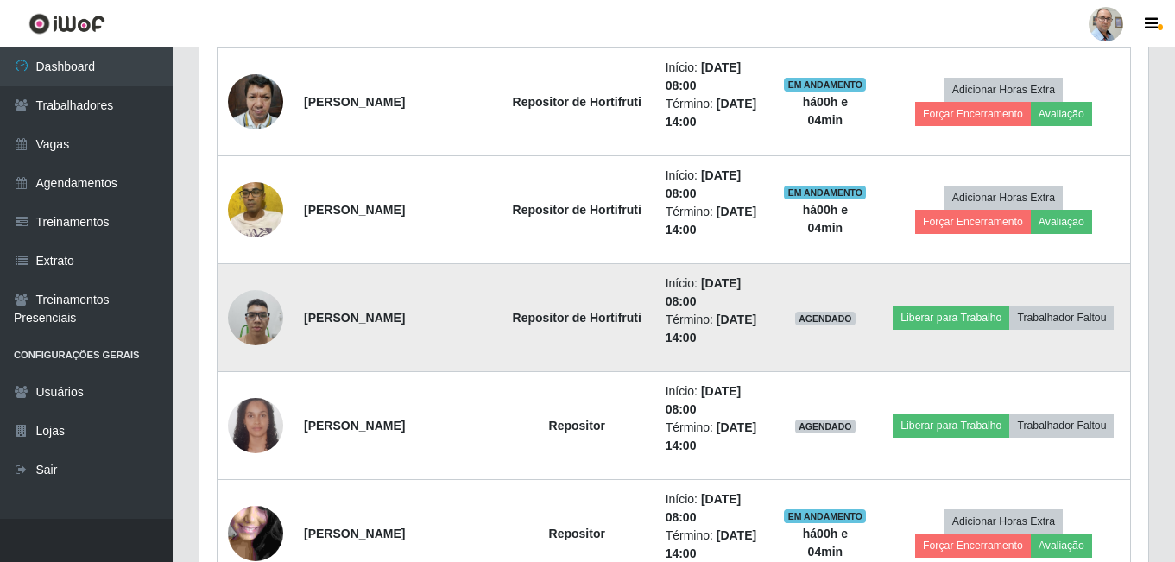
click at [249, 315] on img at bounding box center [255, 317] width 55 height 73
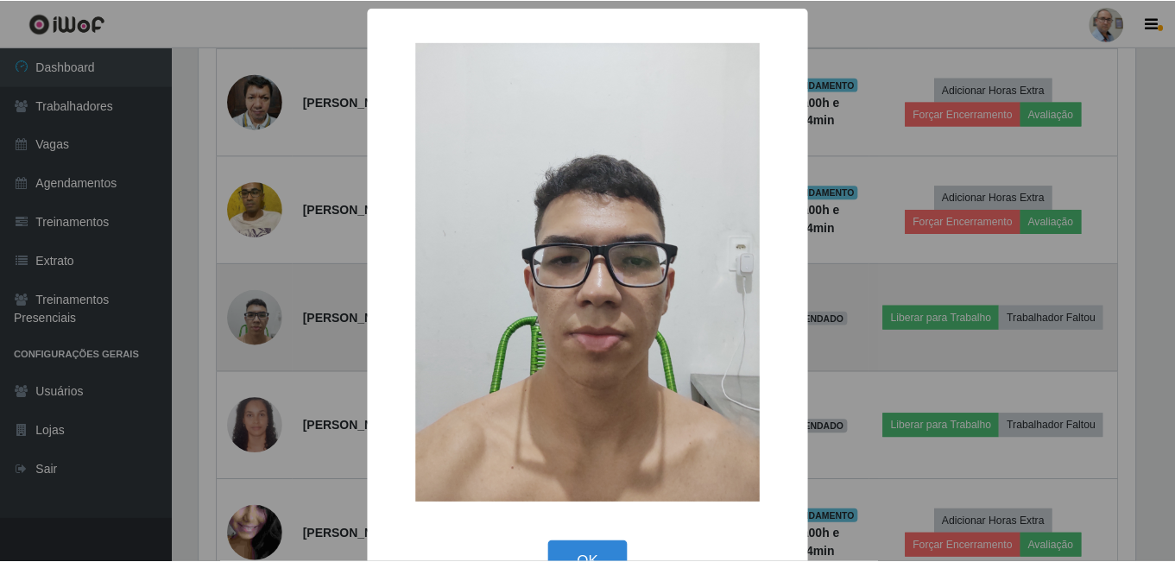
scroll to position [358, 941]
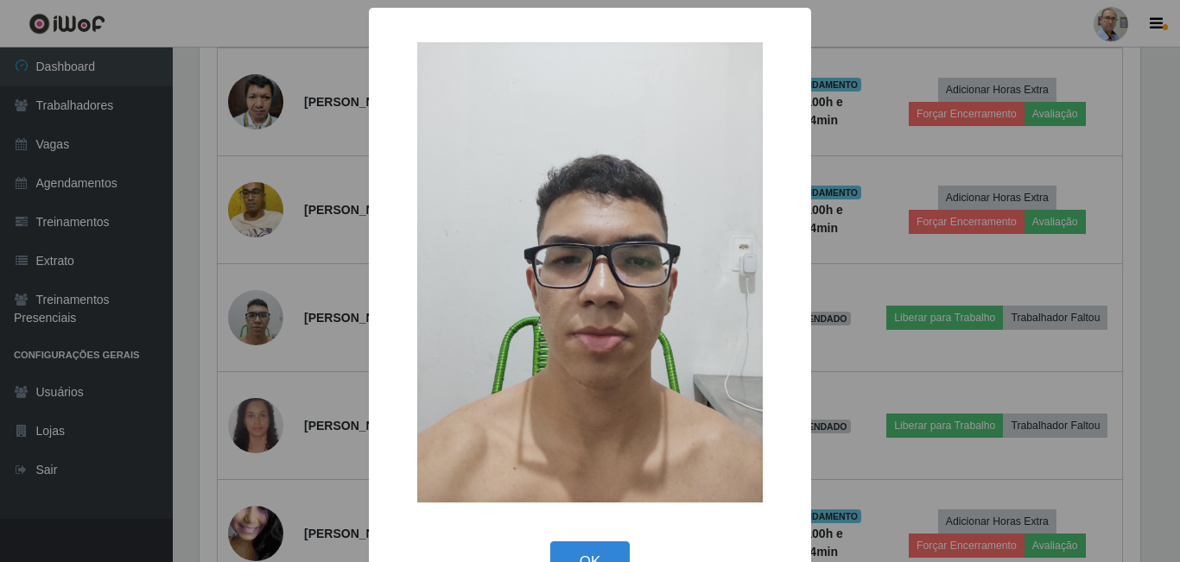
click at [835, 357] on div "× OK Cancel" at bounding box center [590, 281] width 1180 height 562
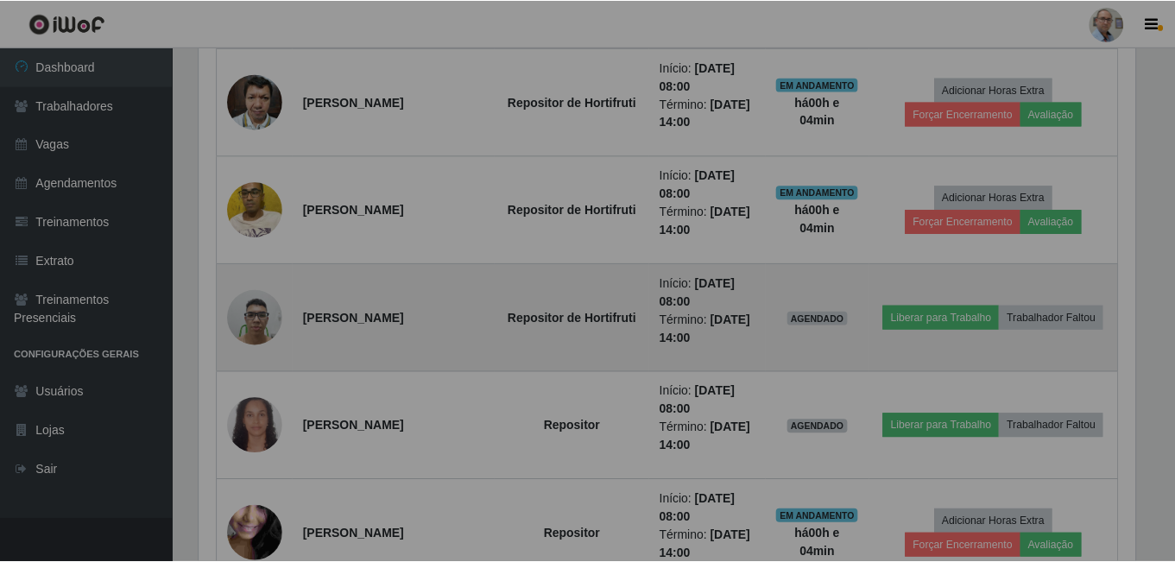
scroll to position [358, 949]
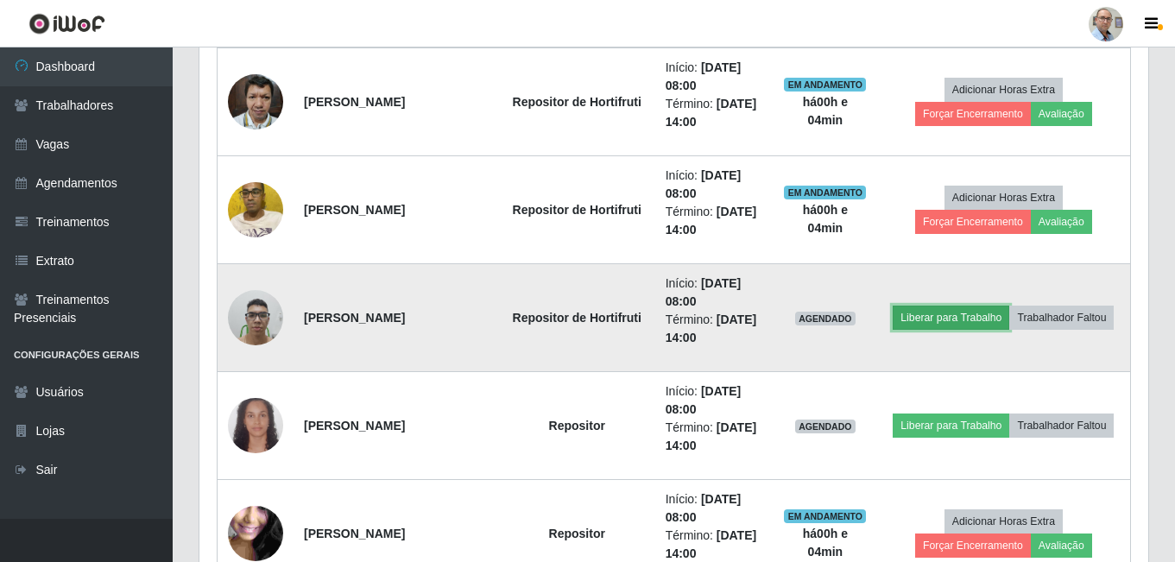
click at [974, 313] on button "Liberar para Trabalho" at bounding box center [951, 318] width 117 height 24
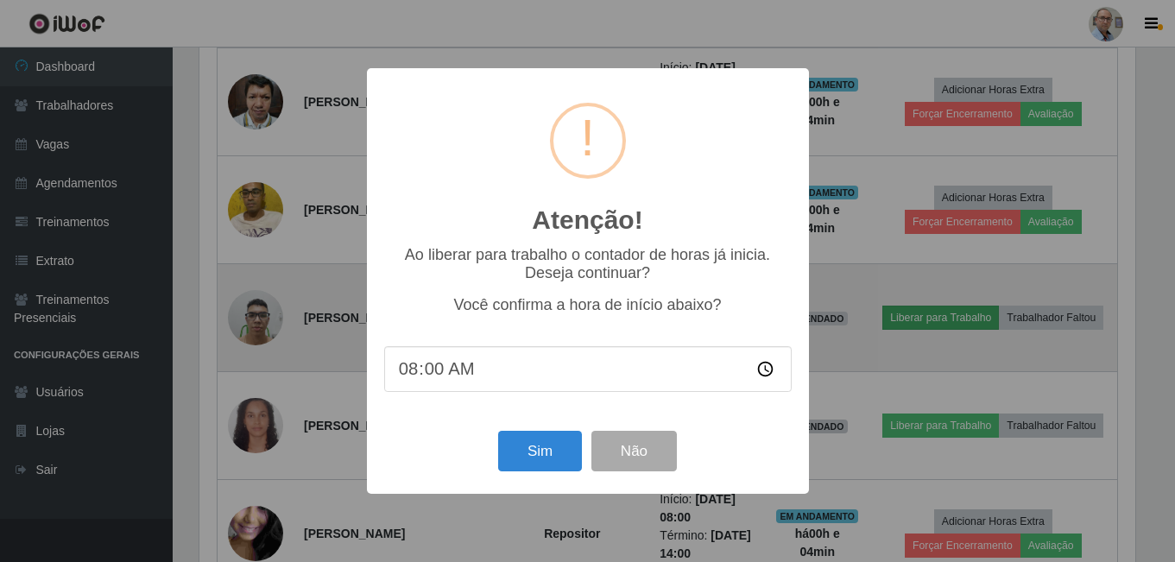
scroll to position [358, 941]
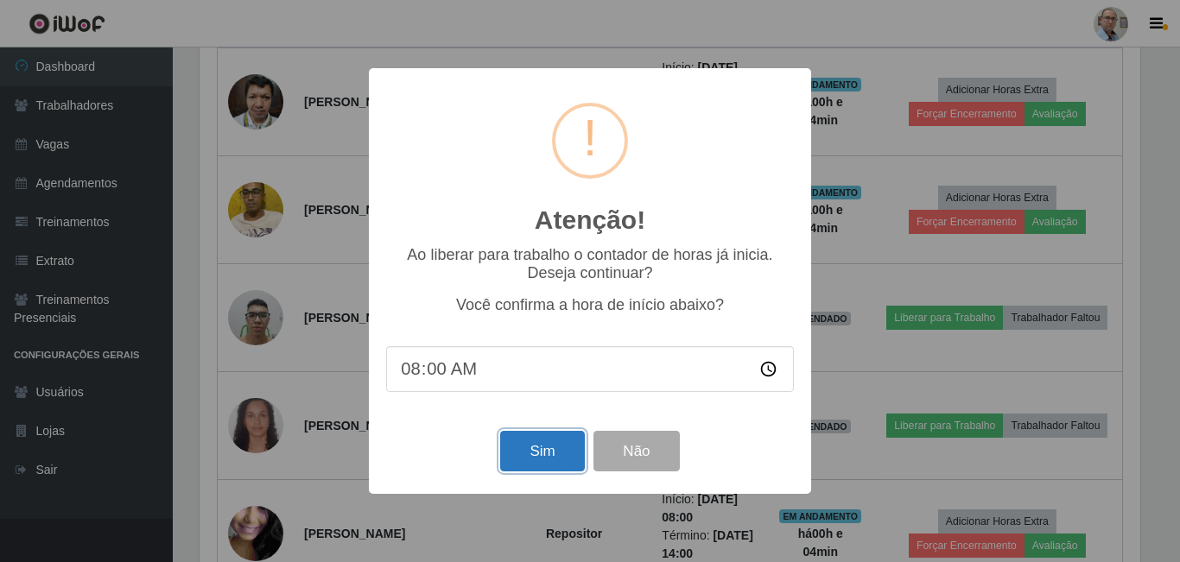
click at [516, 453] on button "Sim" at bounding box center [542, 451] width 84 height 41
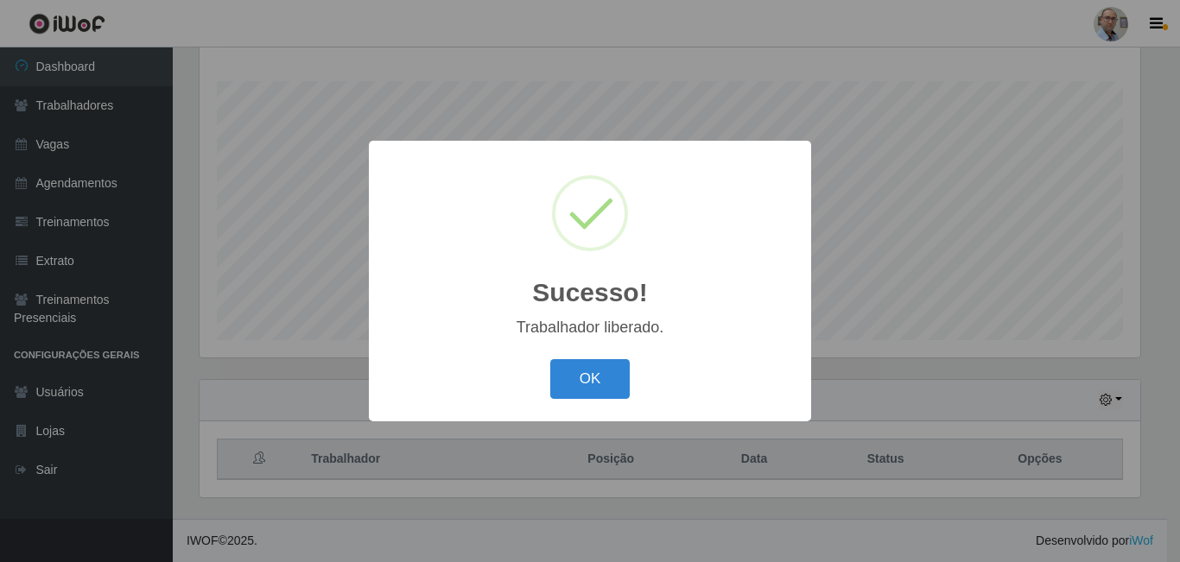
click at [886, 360] on div "Sucesso! × Trabalhador liberado. OK Cancel" at bounding box center [590, 281] width 1180 height 562
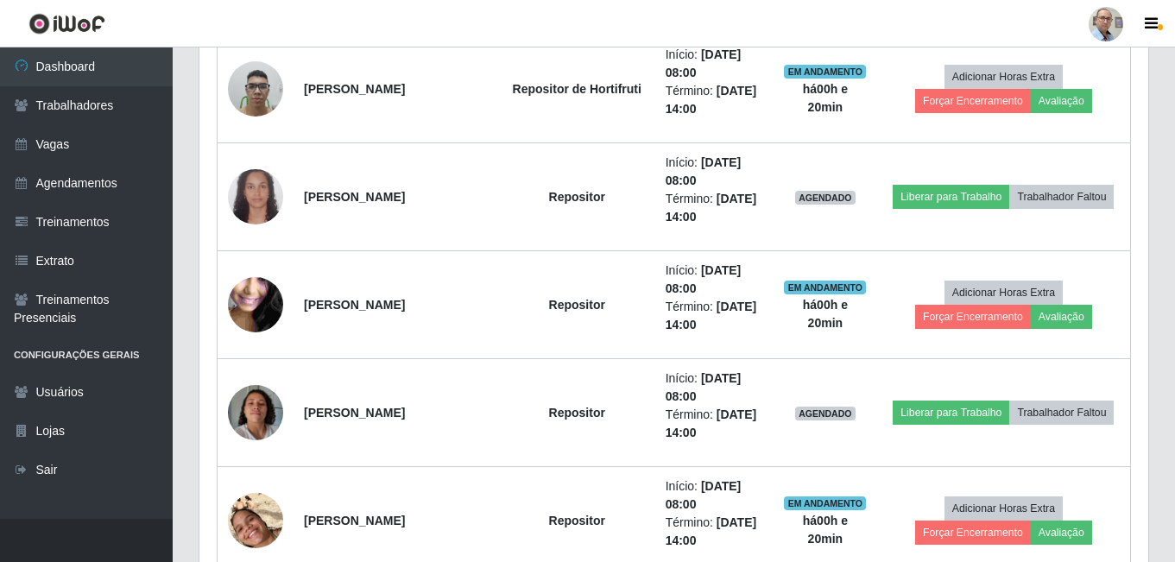
scroll to position [1832, 0]
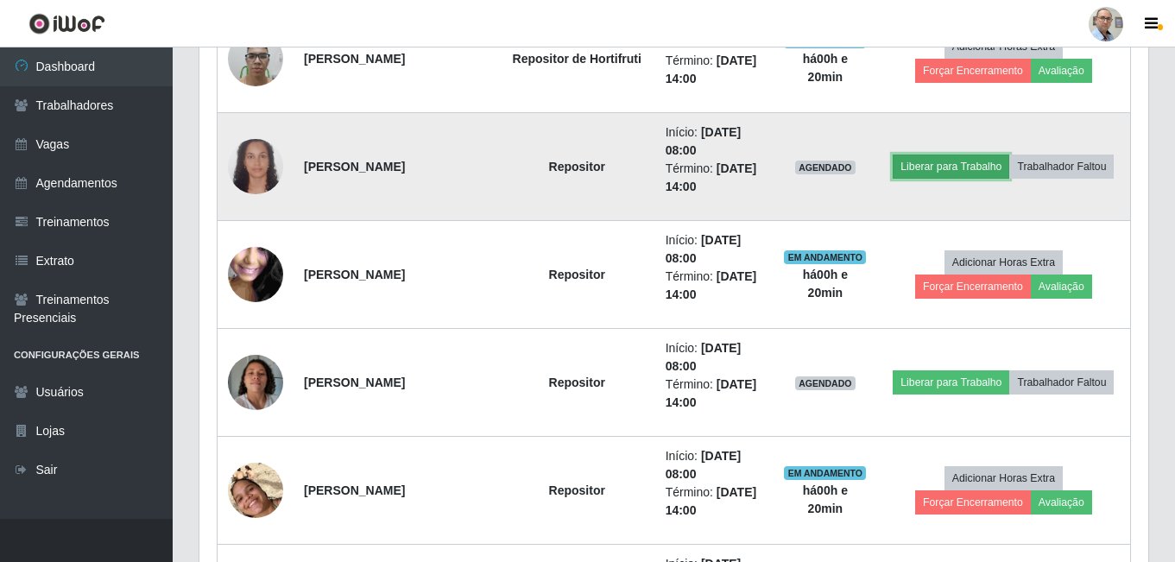
click at [970, 168] on button "Liberar para Trabalho" at bounding box center [951, 167] width 117 height 24
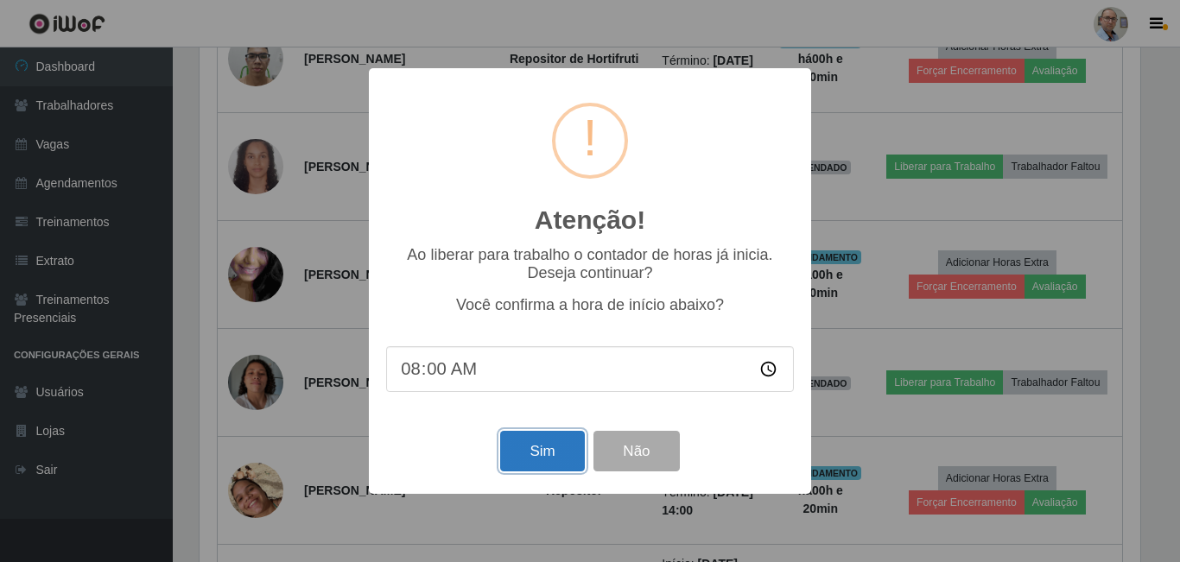
click at [527, 453] on button "Sim" at bounding box center [542, 451] width 84 height 41
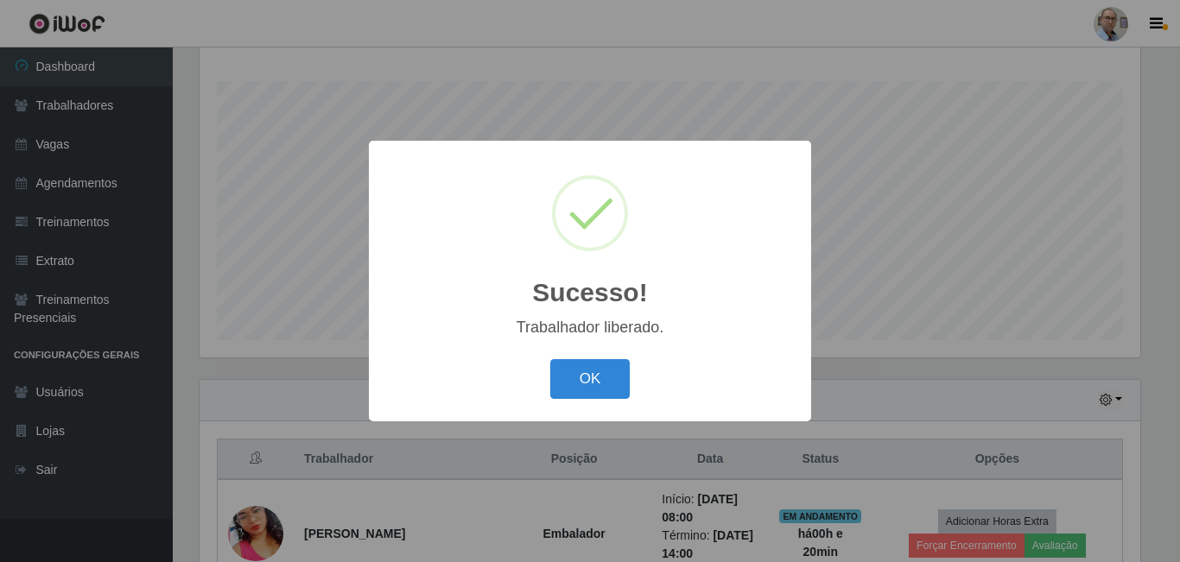
click at [882, 309] on div "Sucesso! × Trabalhador liberado. OK Cancel" at bounding box center [590, 281] width 1180 height 562
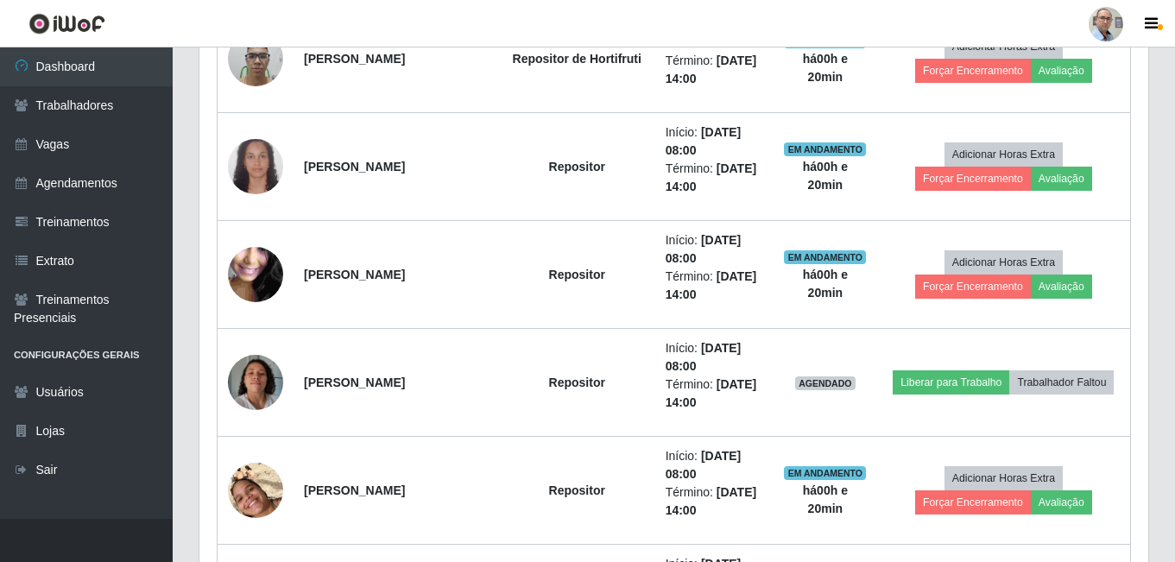
scroll to position [1918, 0]
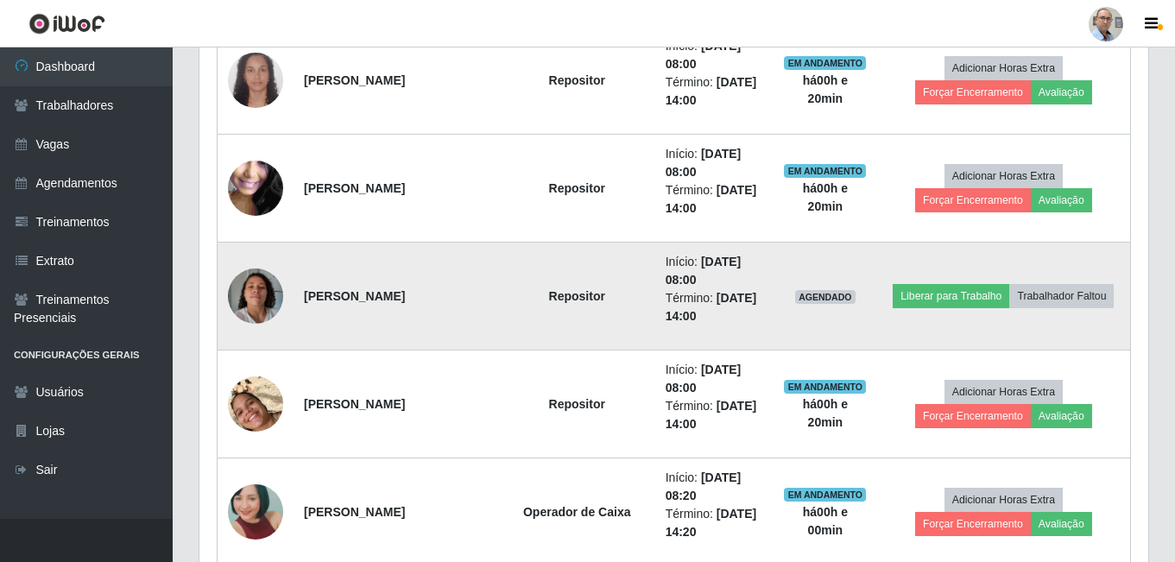
click at [276, 298] on img at bounding box center [255, 296] width 55 height 98
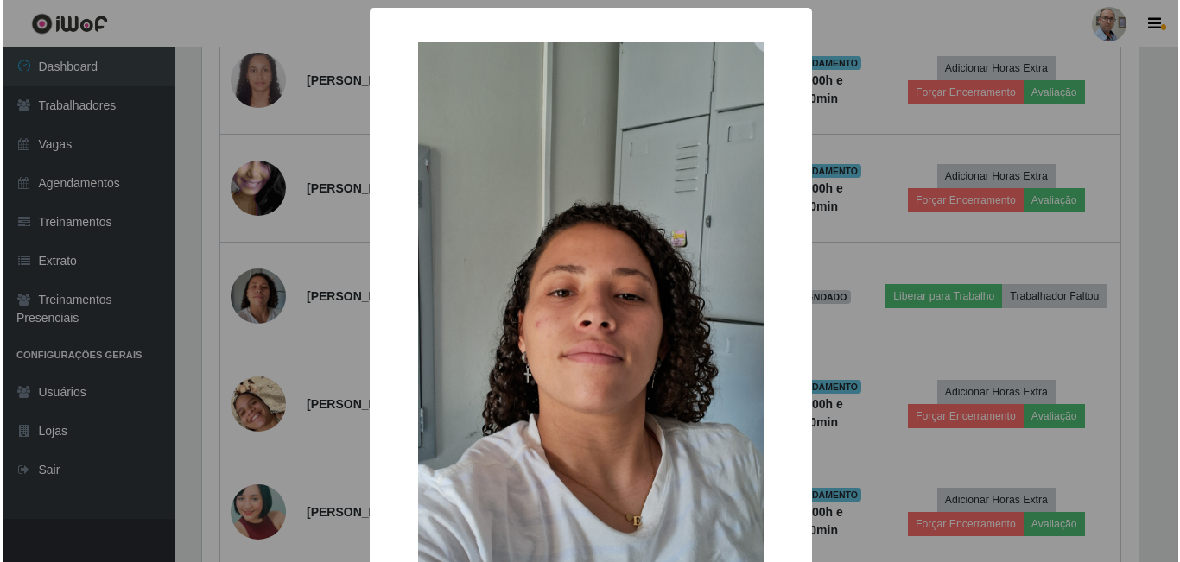
scroll to position [358, 941]
